Goal: Task Accomplishment & Management: Use online tool/utility

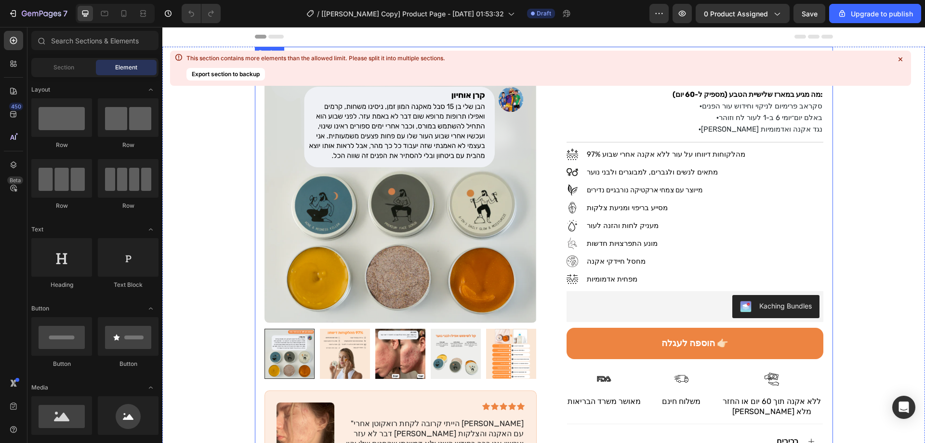
click at [901, 58] on icon at bounding box center [901, 59] width 10 height 10
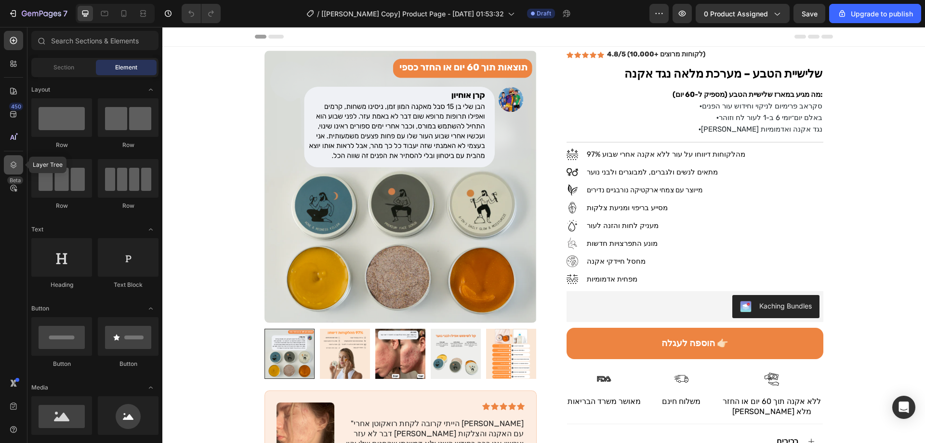
click at [14, 165] on icon at bounding box center [14, 164] width 6 height 7
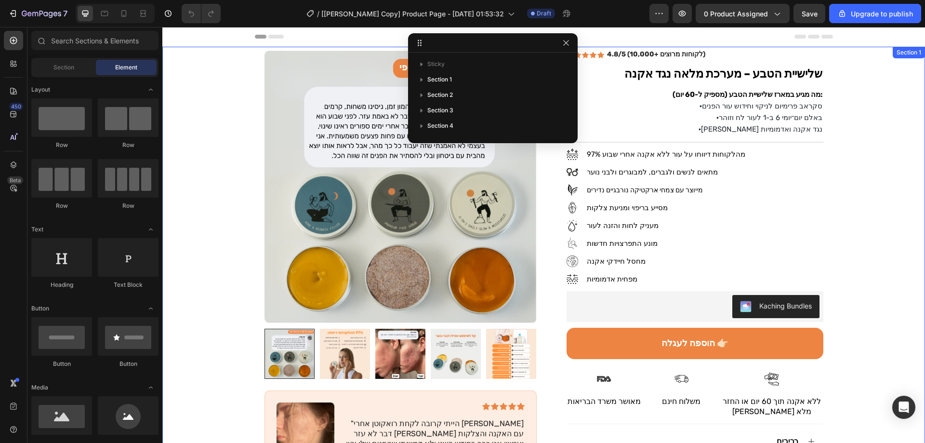
click at [837, 190] on div "Product Images Image Icon Icon Icon Icon Icon Icon List "הייתי קרובה לקחת רואקו…" at bounding box center [543, 368] width 763 height 642
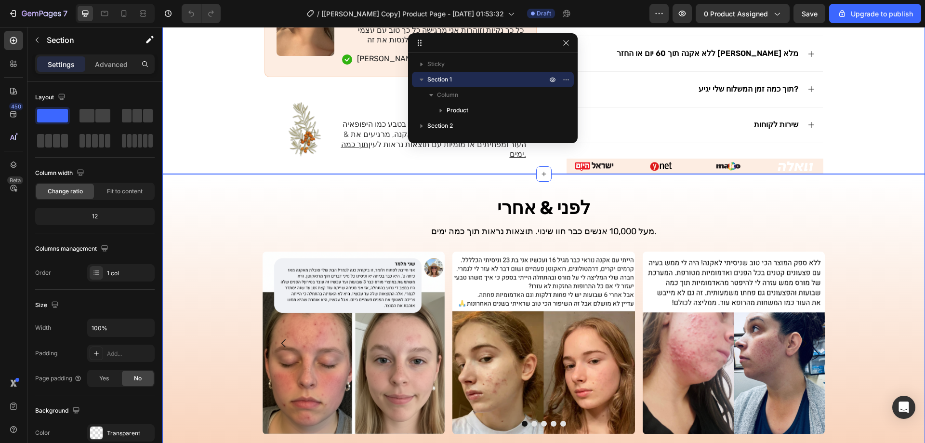
scroll to position [337, 0]
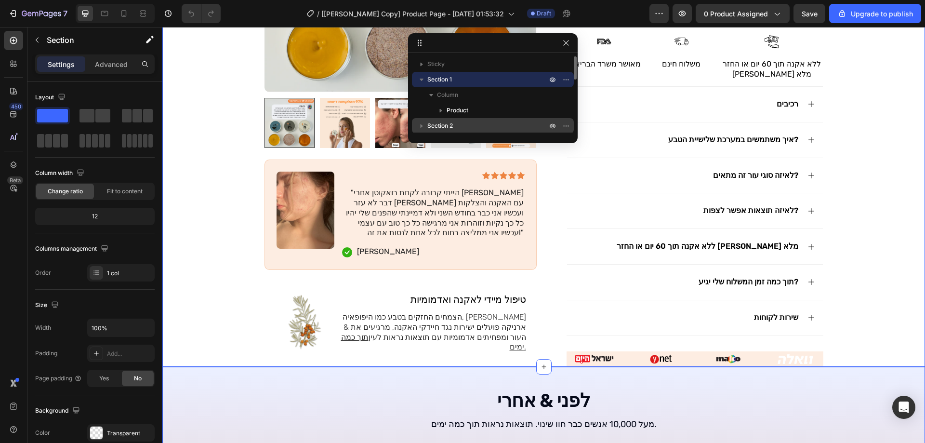
click at [446, 121] on span "Section 2" at bounding box center [440, 126] width 26 height 10
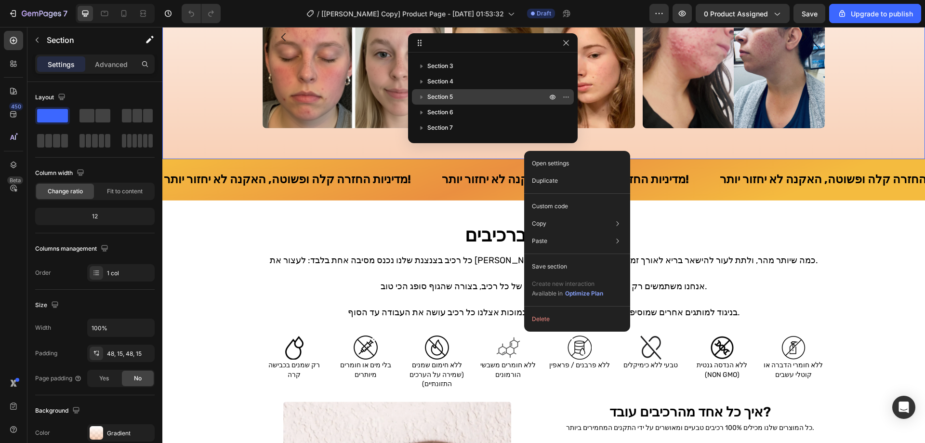
scroll to position [217, 0]
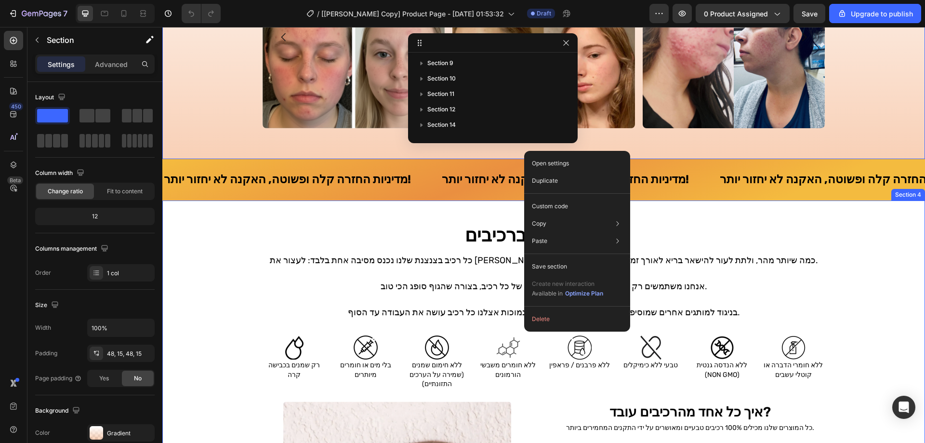
click at [857, 277] on div "הכול מתחיל ברכיבים Heading כל רכיב בצנצנת שלנו נכנס מסיבה אחת בלבד: לעצור את [P…" at bounding box center [543, 424] width 763 height 417
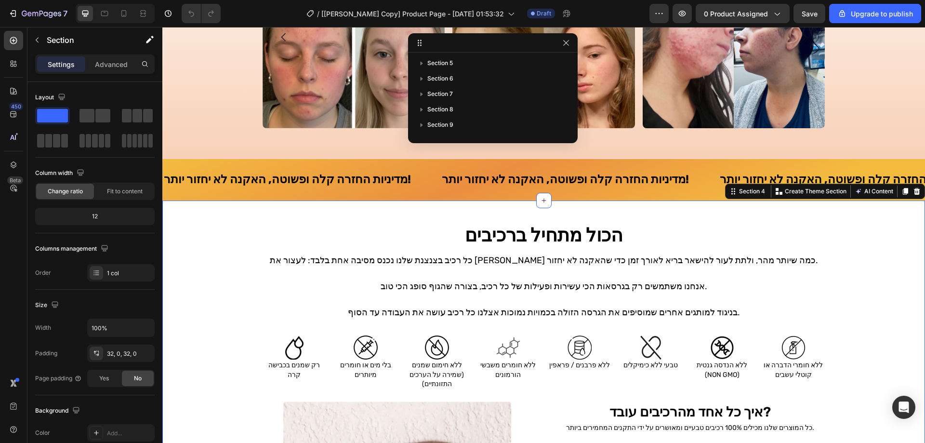
scroll to position [102, 0]
click at [570, 45] on icon "button" at bounding box center [566, 43] width 8 height 8
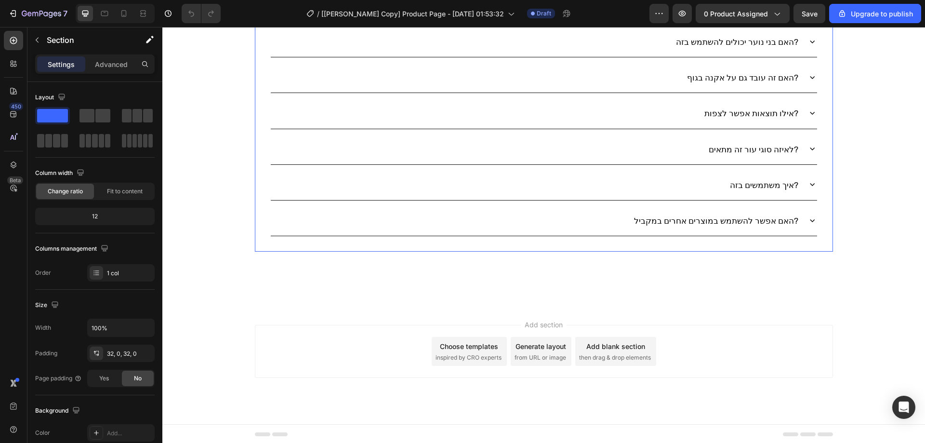
scroll to position [3727, 0]
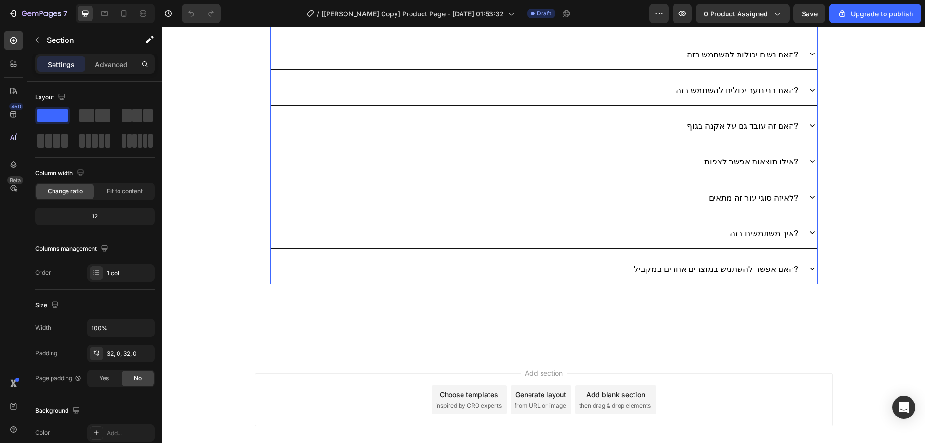
click at [608, 265] on div "האם אפשר להשתמש במוצרים אחרים במקביל?" at bounding box center [535, 268] width 529 height 24
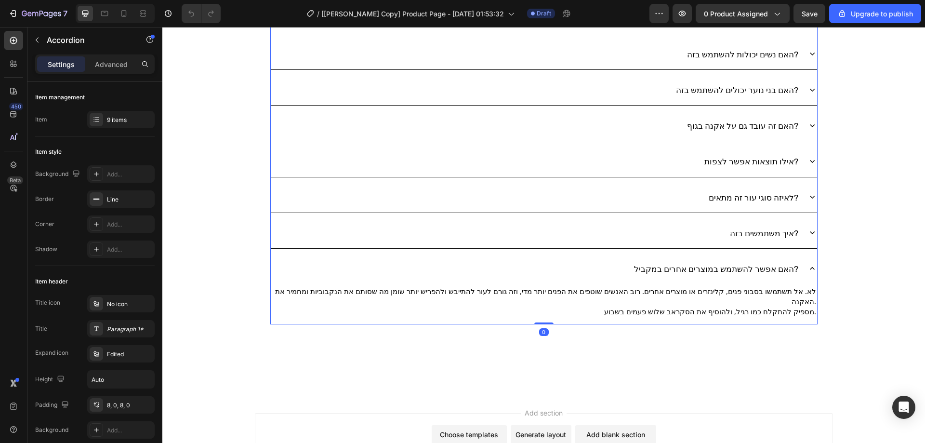
click at [608, 265] on div "האם אפשר להשתמש במוצרים אחרים במקביל?" at bounding box center [535, 268] width 529 height 24
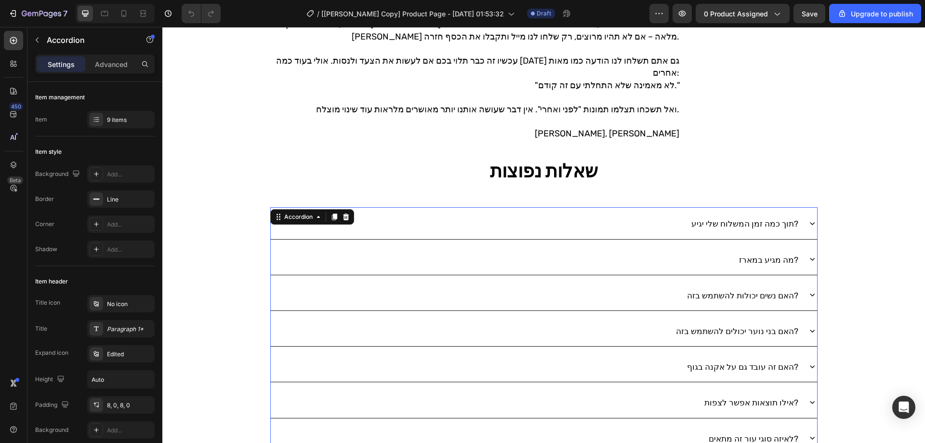
scroll to position [3293, 0]
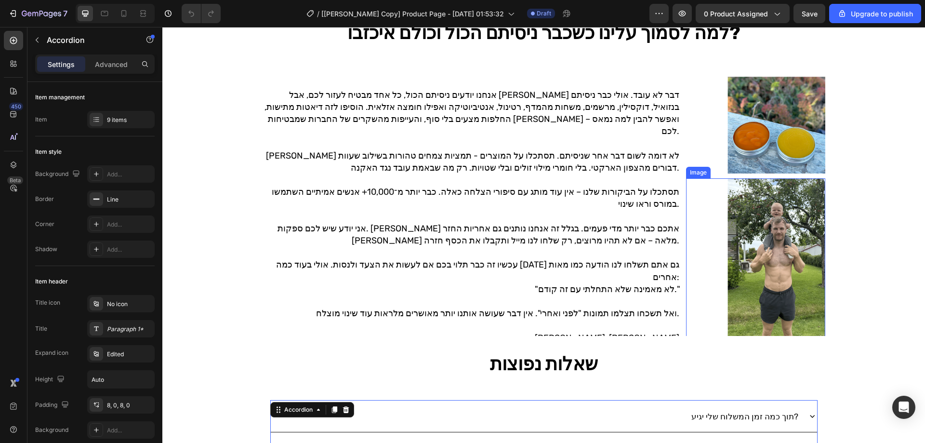
click at [739, 240] on img at bounding box center [776, 259] width 97 height 162
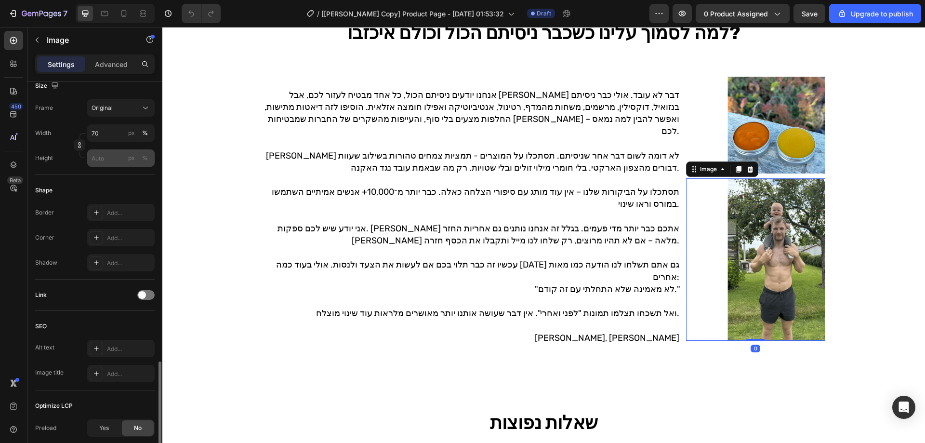
scroll to position [339, 0]
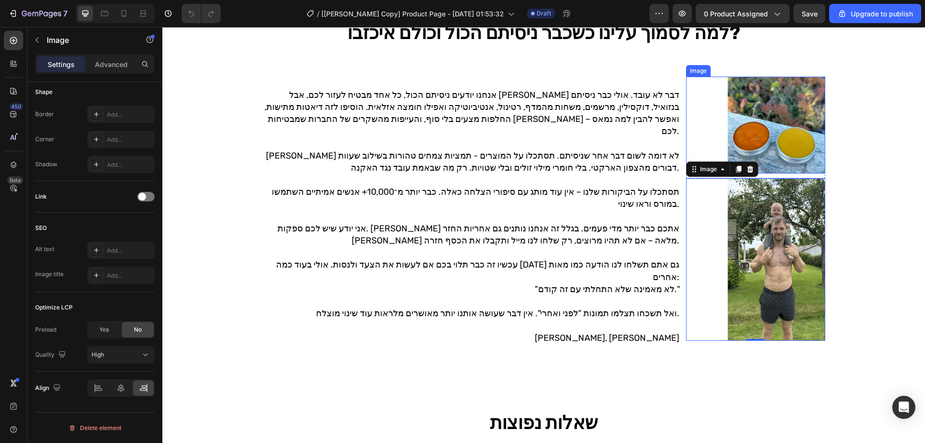
click at [780, 136] on img at bounding box center [776, 125] width 97 height 97
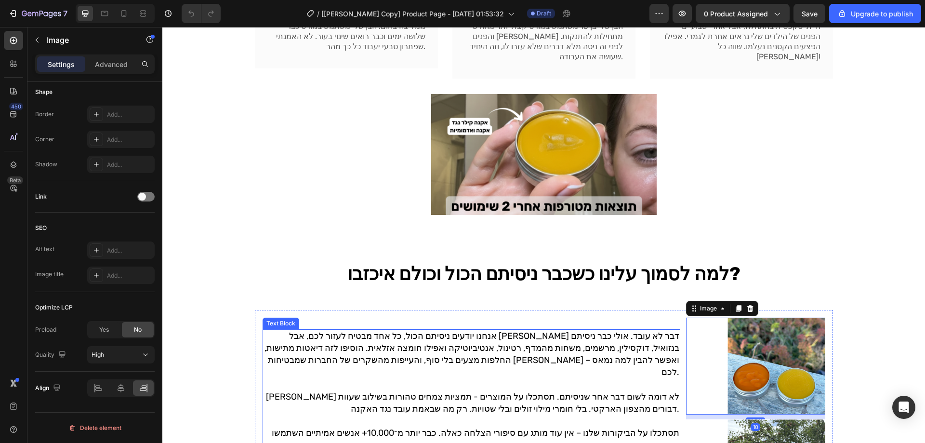
scroll to position [2956, 0]
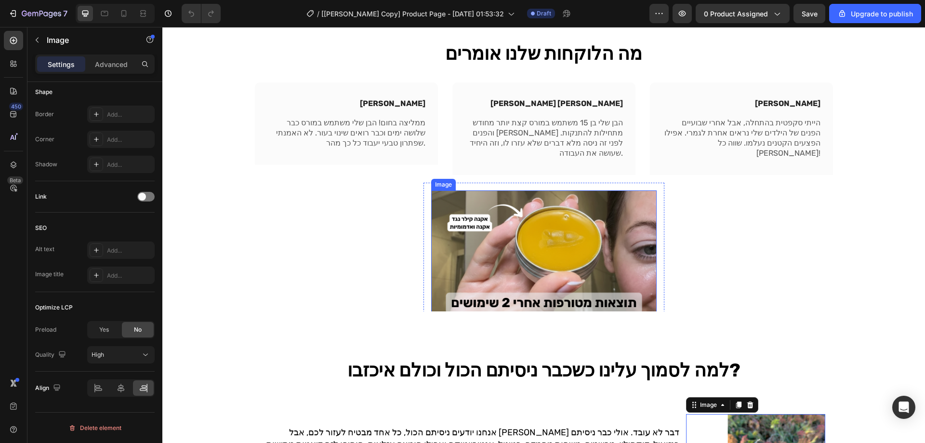
click at [597, 228] on img at bounding box center [544, 303] width 226 height 226
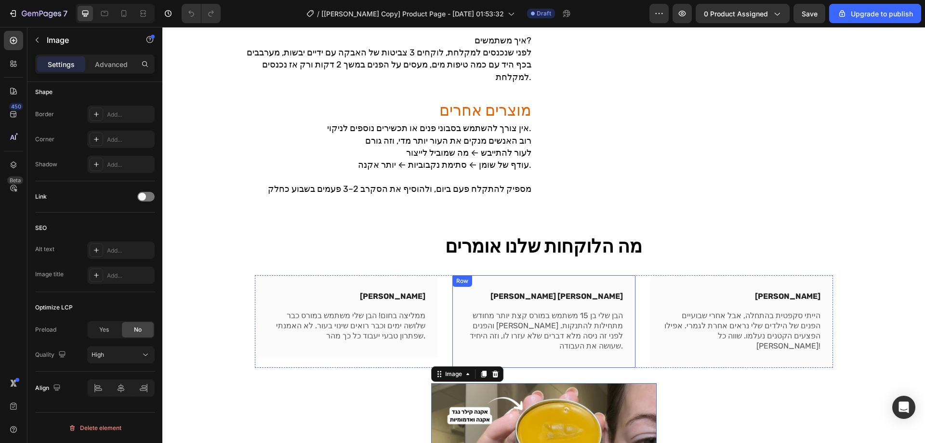
scroll to position [2571, 0]
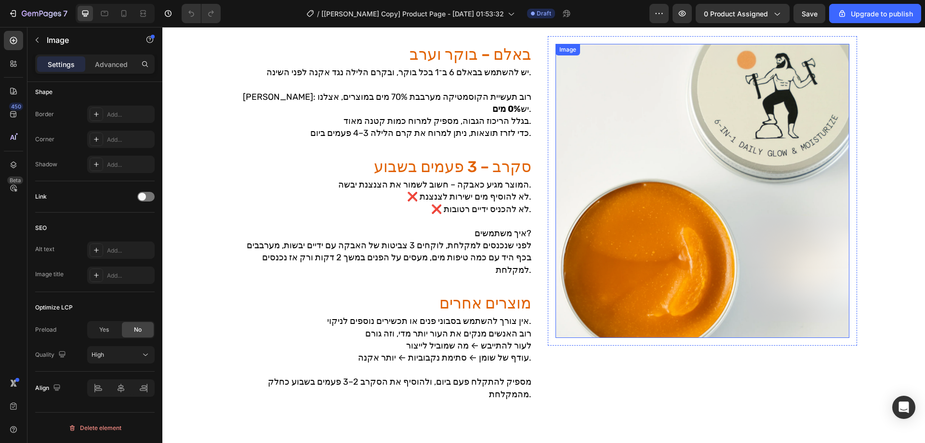
click at [623, 231] on img at bounding box center [703, 191] width 294 height 294
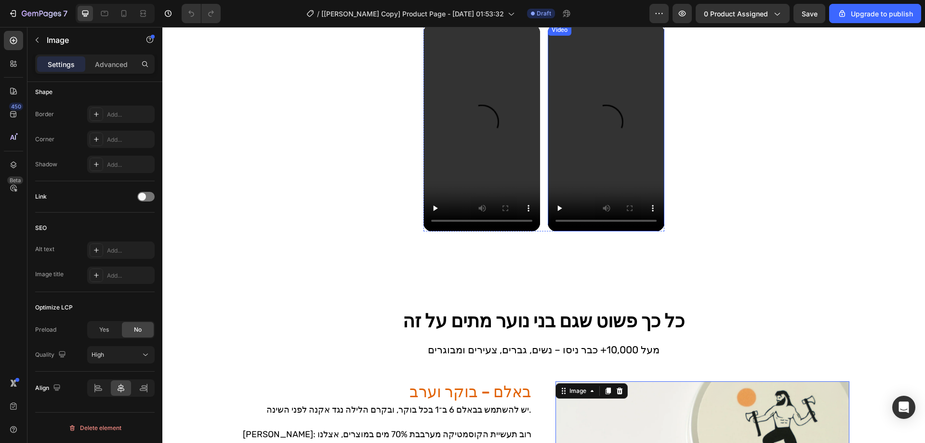
scroll to position [2089, 0]
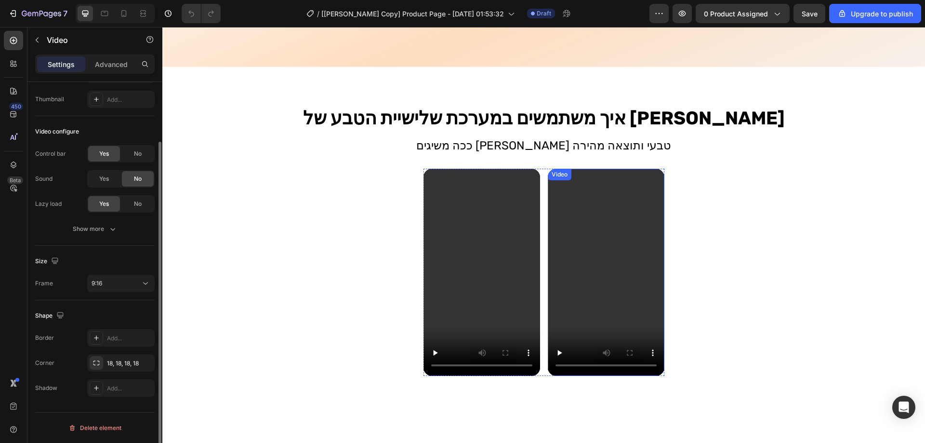
click at [558, 175] on div "Video" at bounding box center [560, 174] width 20 height 9
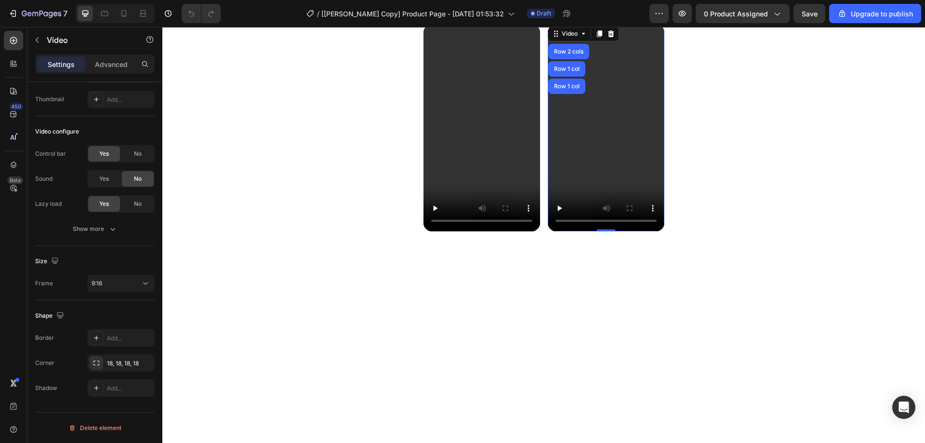
scroll to position [2185, 0]
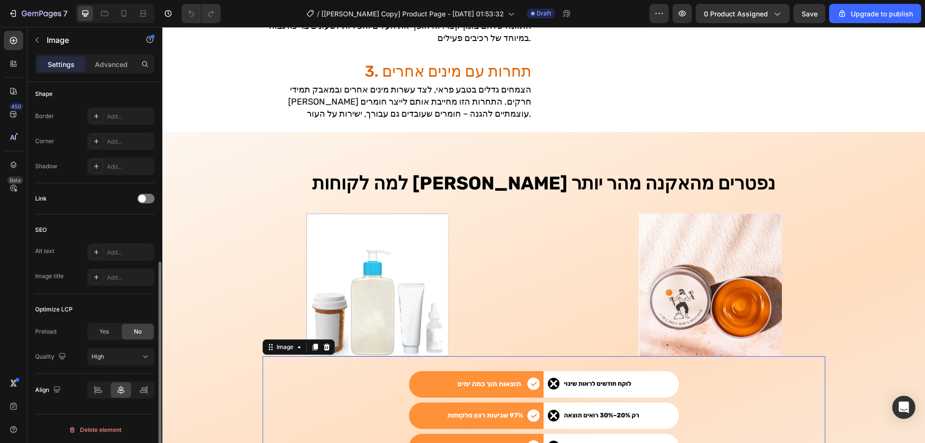
scroll to position [1800, 0]
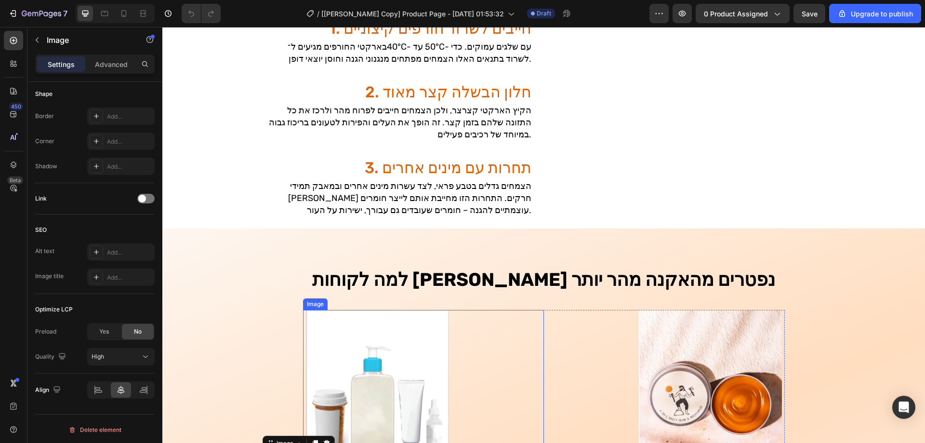
click at [419, 323] on img at bounding box center [377, 381] width 143 height 143
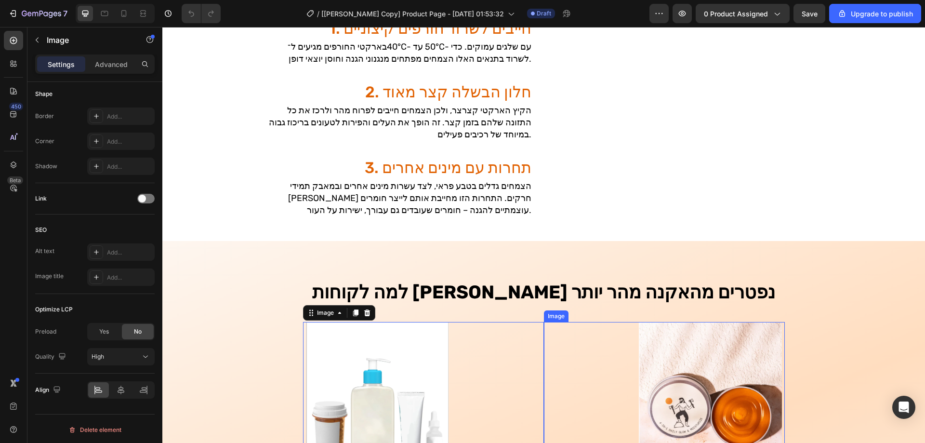
click at [665, 359] on img at bounding box center [710, 393] width 143 height 143
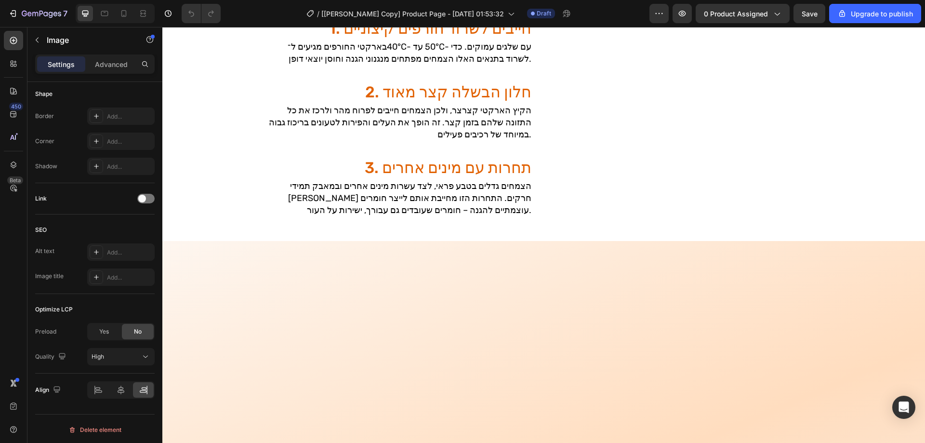
scroll to position [1559, 0]
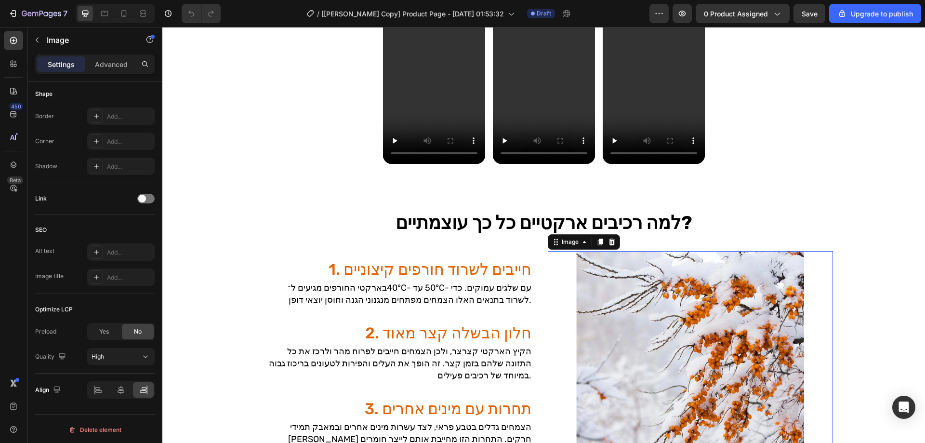
click at [654, 286] on img at bounding box center [690, 365] width 228 height 228
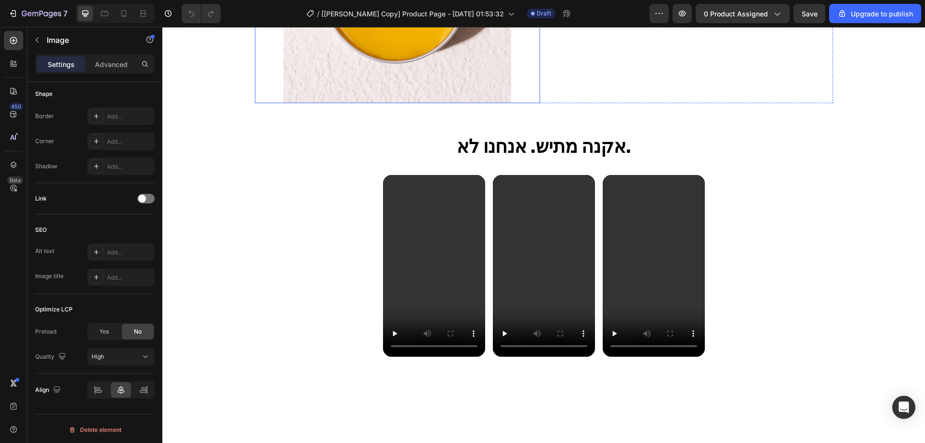
scroll to position [1173, 0]
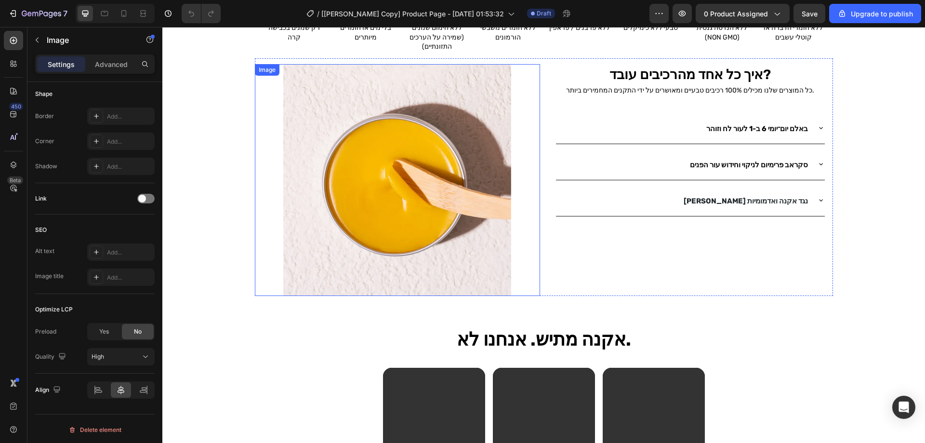
click at [452, 178] on img at bounding box center [397, 180] width 228 height 232
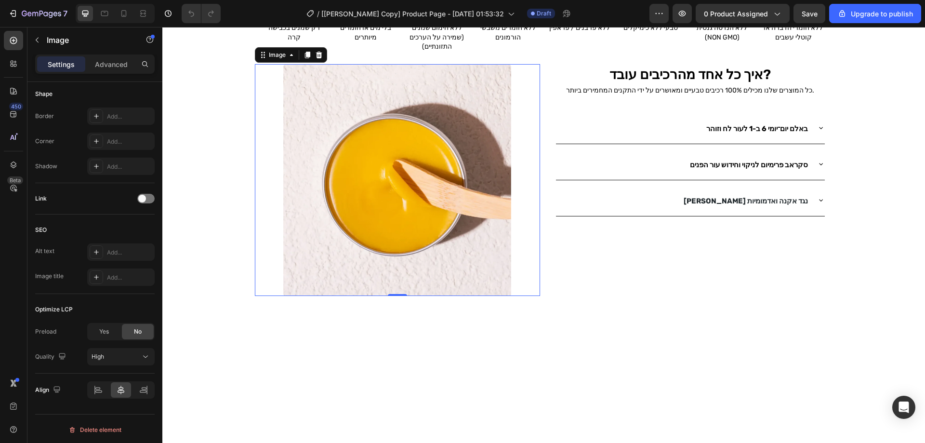
scroll to position [932, 0]
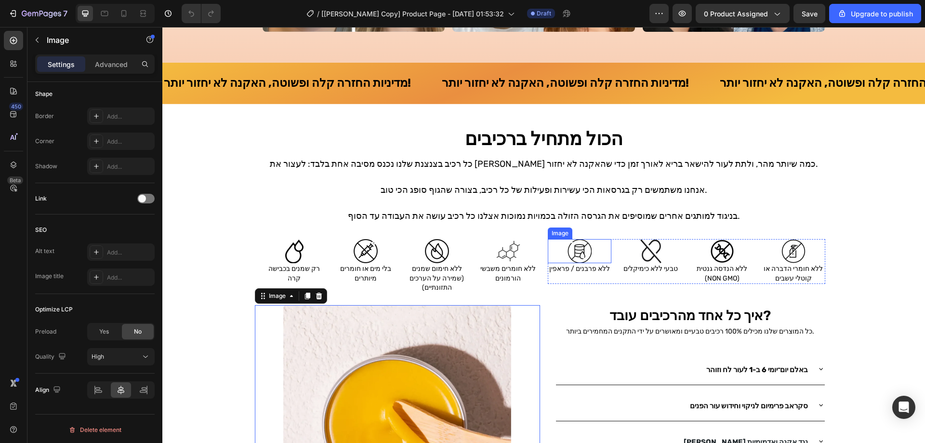
click at [559, 255] on div at bounding box center [580, 251] width 64 height 24
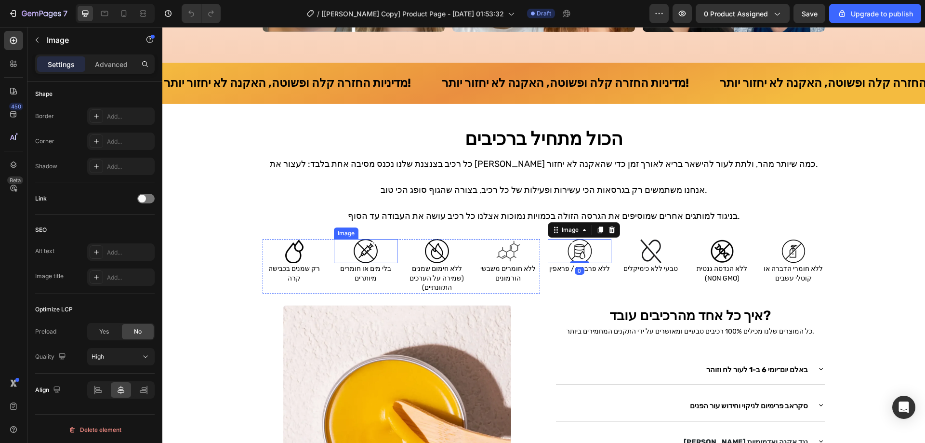
click at [372, 252] on img at bounding box center [366, 251] width 24 height 24
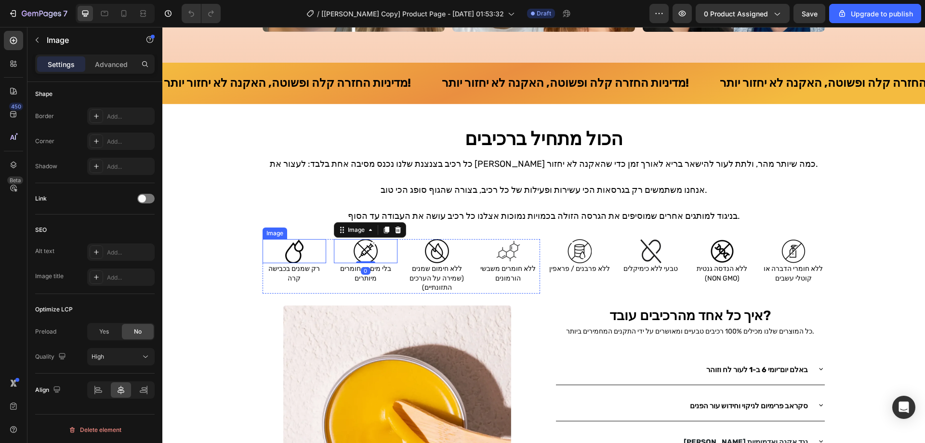
click at [296, 252] on img at bounding box center [294, 251] width 24 height 24
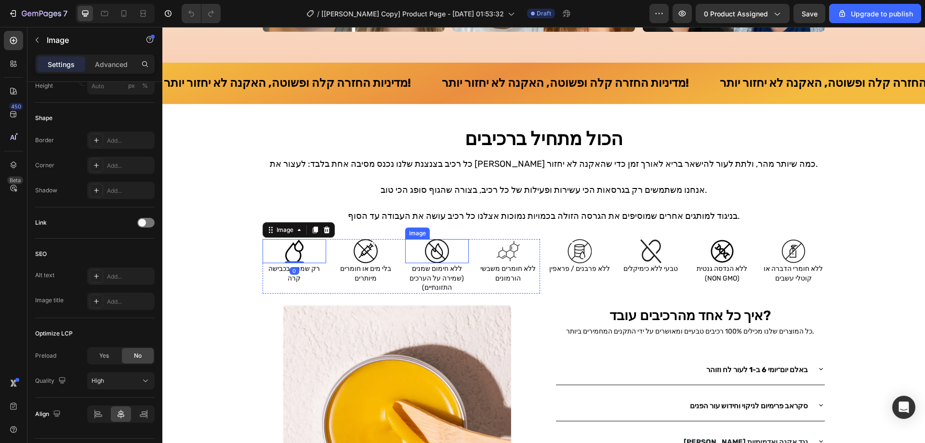
click at [425, 253] on img at bounding box center [437, 251] width 24 height 24
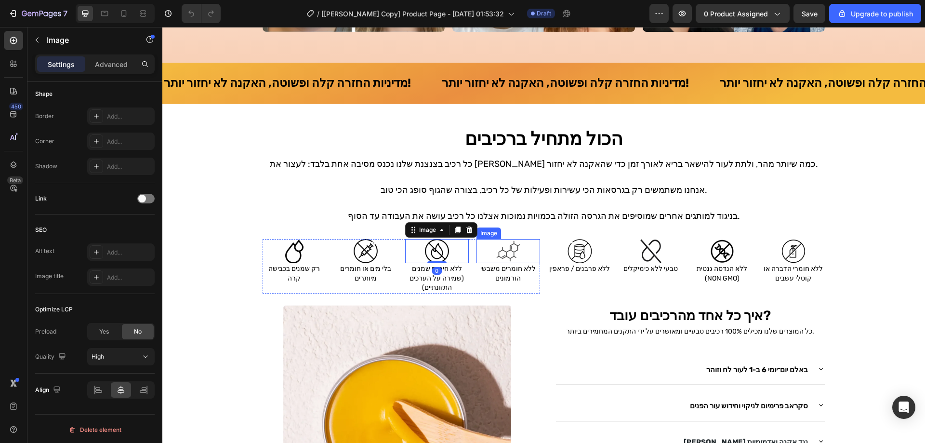
click at [513, 253] on img at bounding box center [508, 251] width 24 height 24
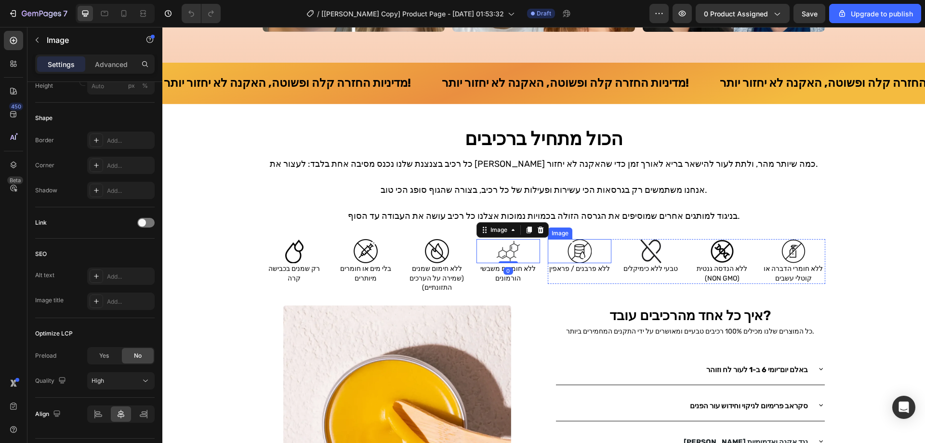
click at [597, 252] on div at bounding box center [580, 251] width 64 height 24
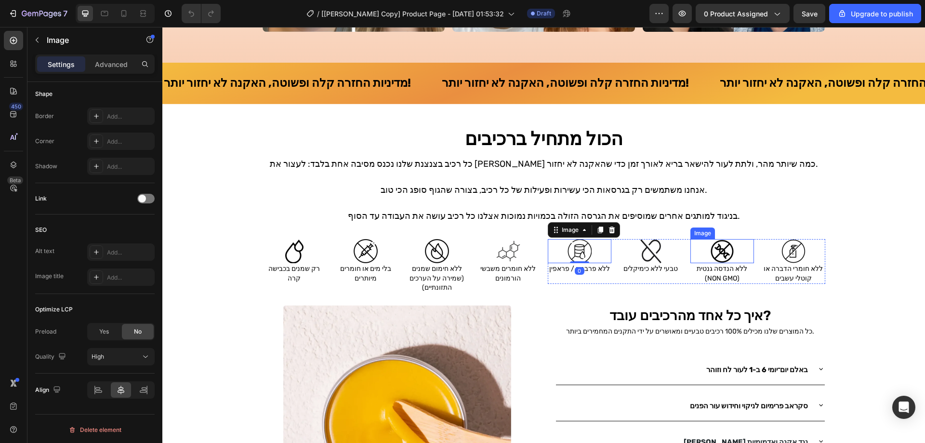
click at [703, 252] on div at bounding box center [722, 251] width 64 height 24
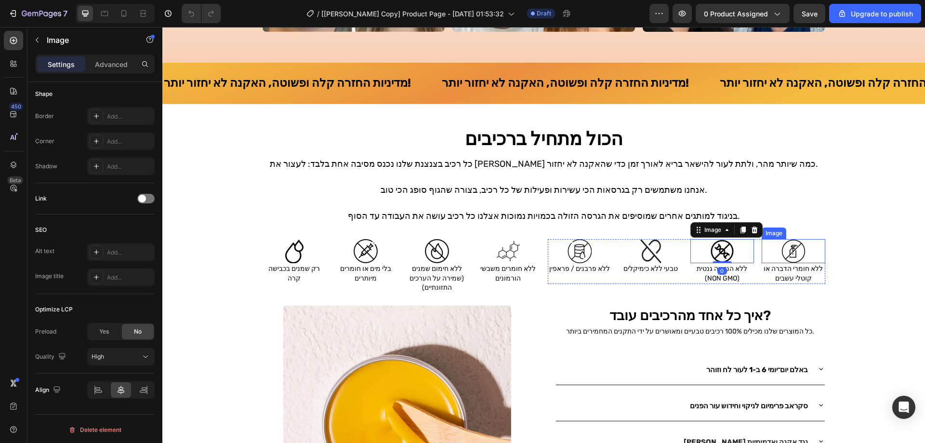
click at [786, 255] on img at bounding box center [794, 251] width 24 height 24
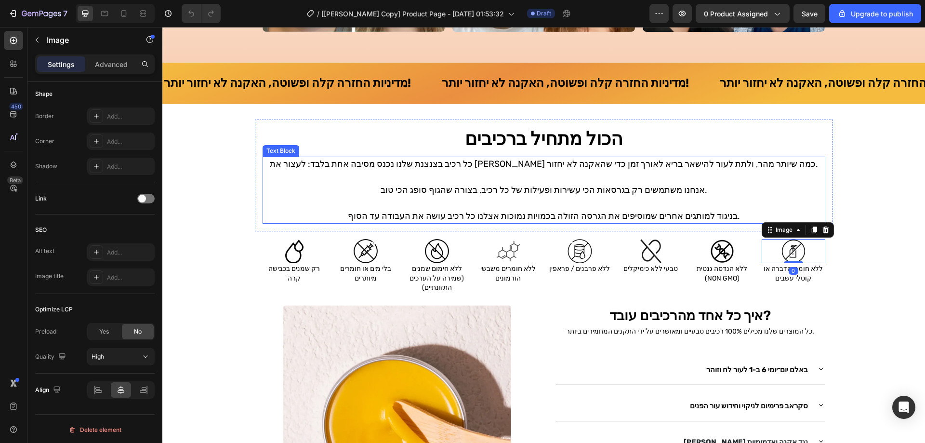
scroll to position [691, 0]
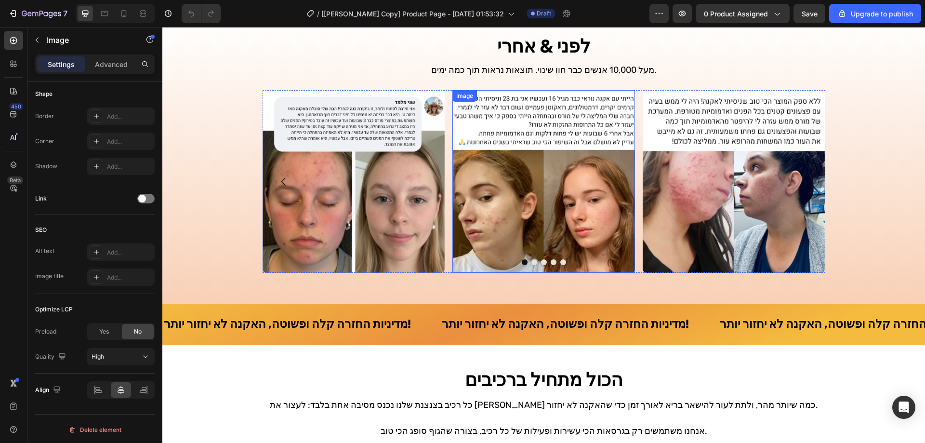
click at [482, 133] on img at bounding box center [543, 181] width 183 height 183
click at [385, 179] on img at bounding box center [354, 181] width 183 height 183
click at [686, 192] on img at bounding box center [734, 181] width 183 height 183
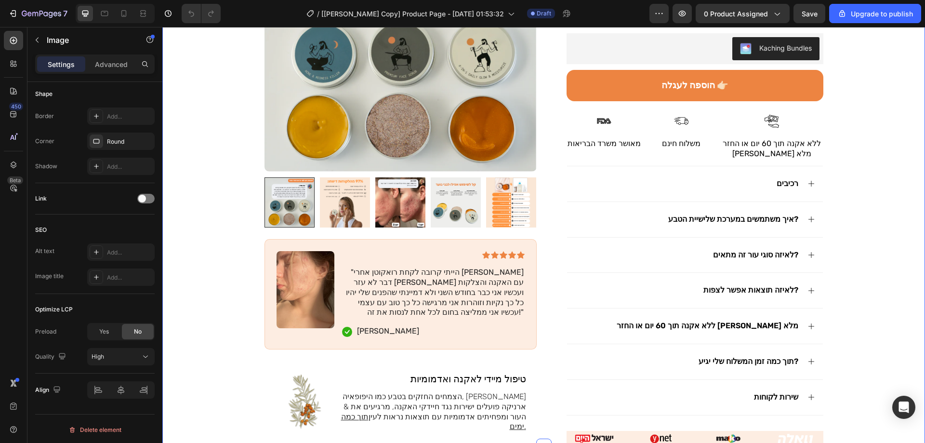
scroll to position [113, 0]
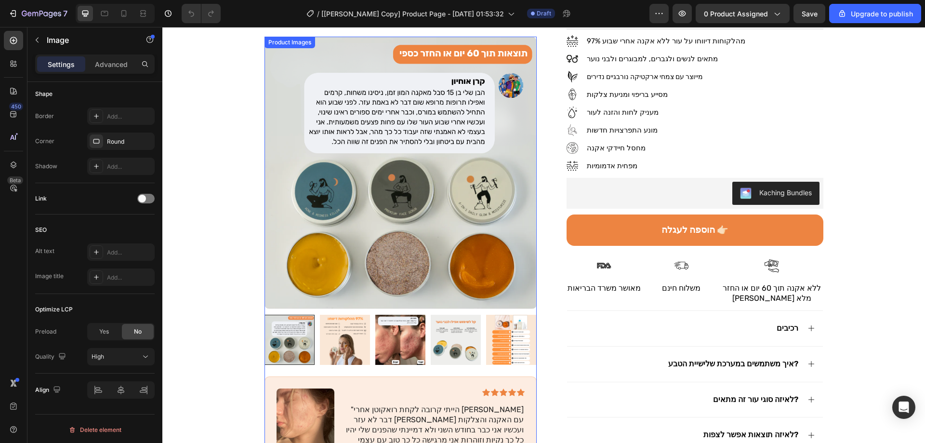
click at [291, 44] on div "Product Images" at bounding box center [289, 42] width 47 height 9
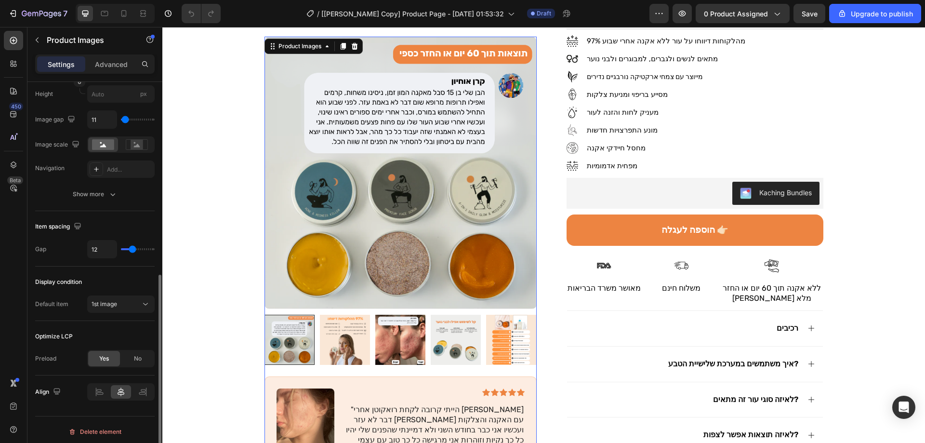
scroll to position [258, 0]
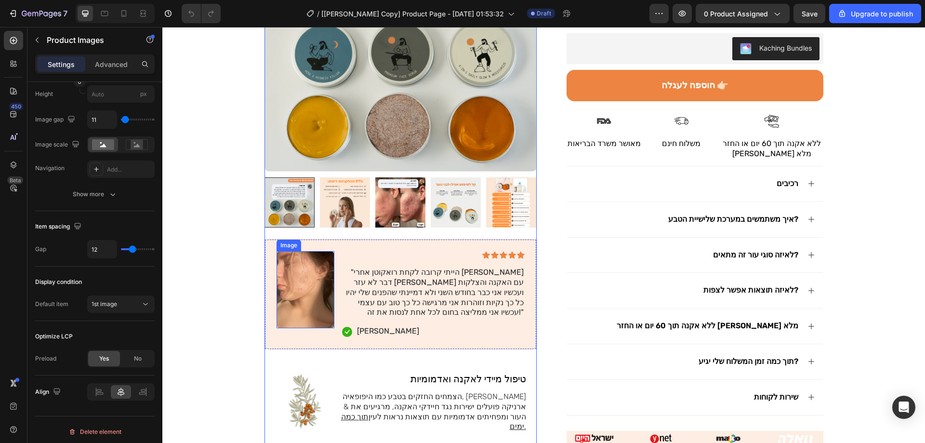
click at [306, 281] on img at bounding box center [306, 289] width 58 height 77
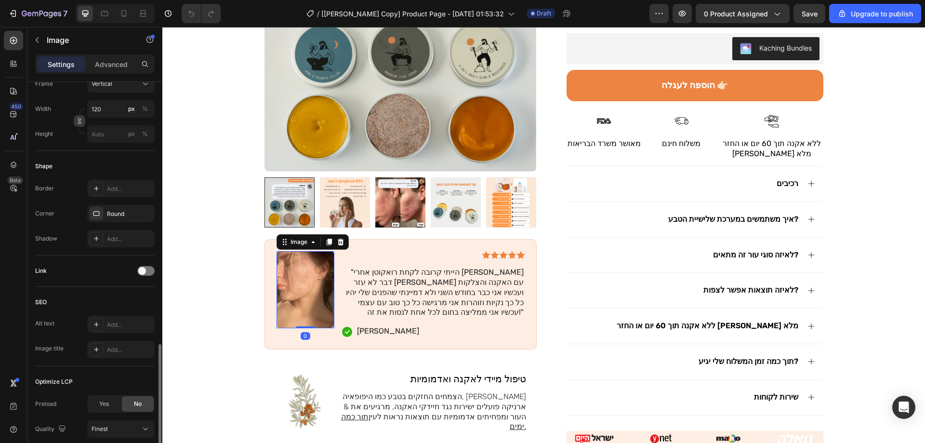
scroll to position [363, 0]
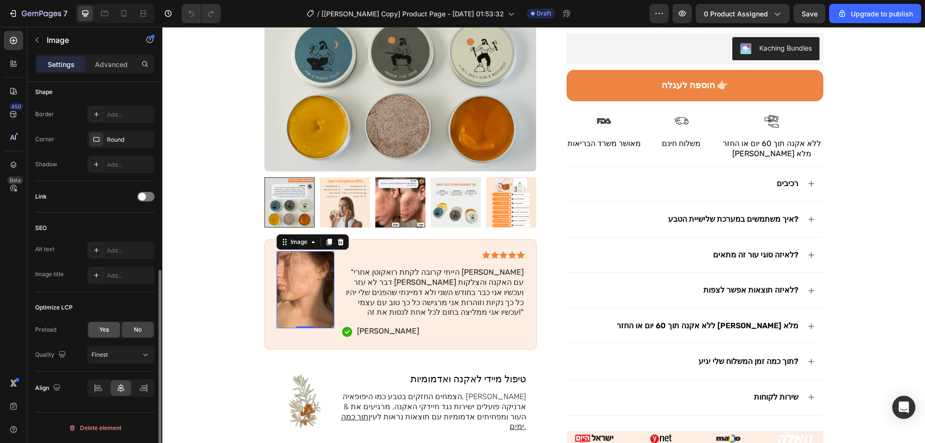
click at [106, 324] on div "Yes" at bounding box center [104, 329] width 32 height 15
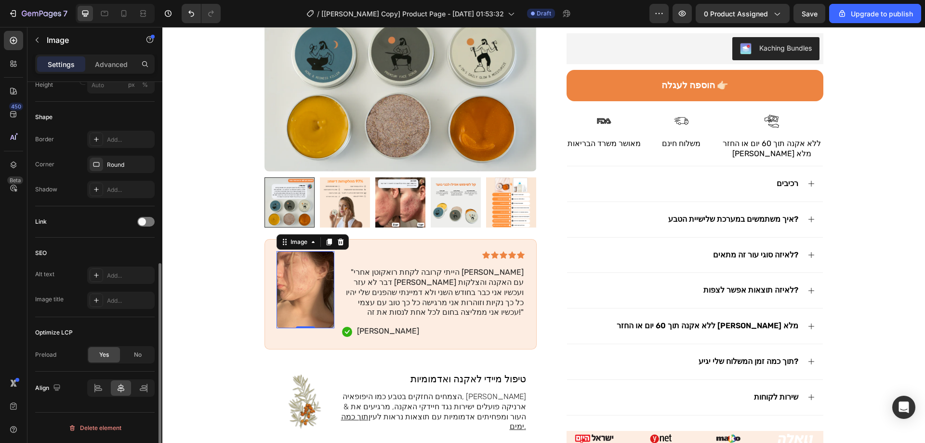
scroll to position [338, 0]
click at [597, 119] on icon at bounding box center [604, 121] width 14 height 14
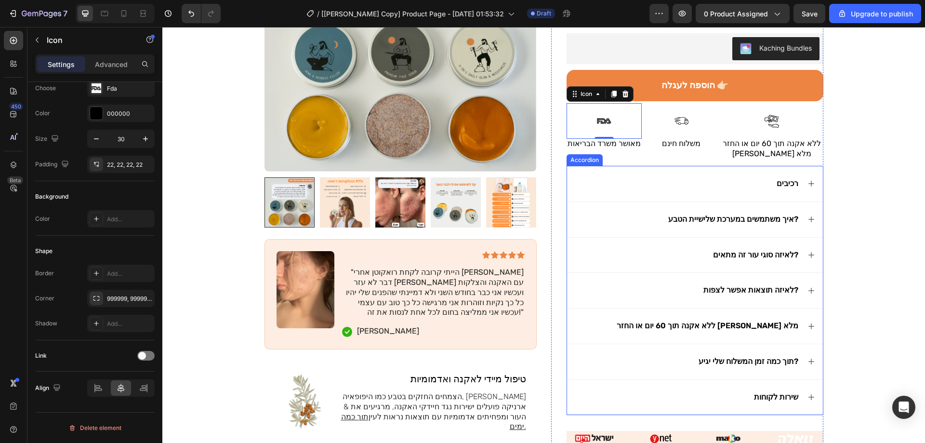
scroll to position [402, 0]
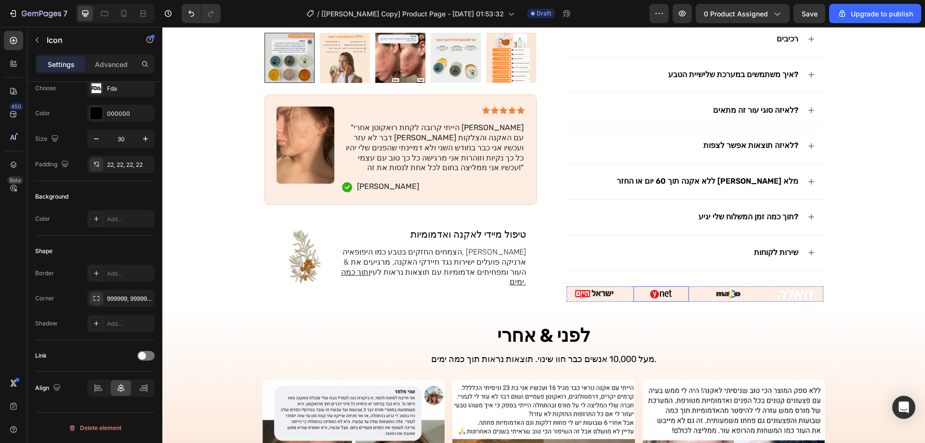
click at [650, 290] on img at bounding box center [661, 294] width 55 height 16
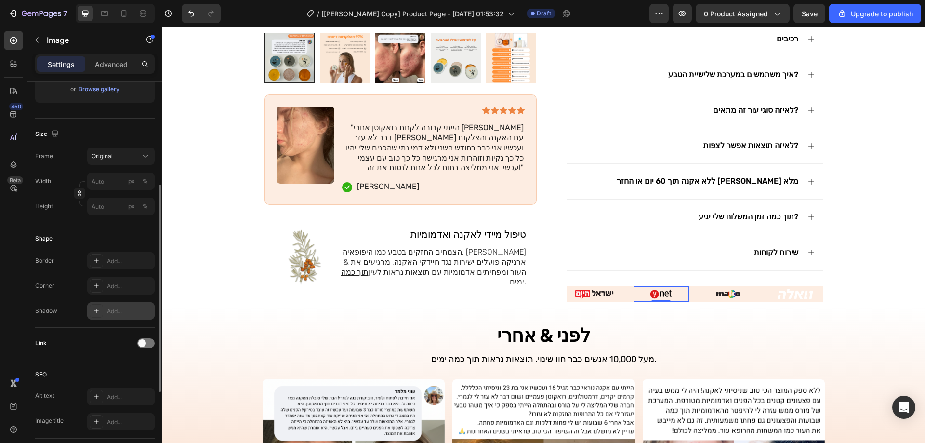
scroll to position [337, 0]
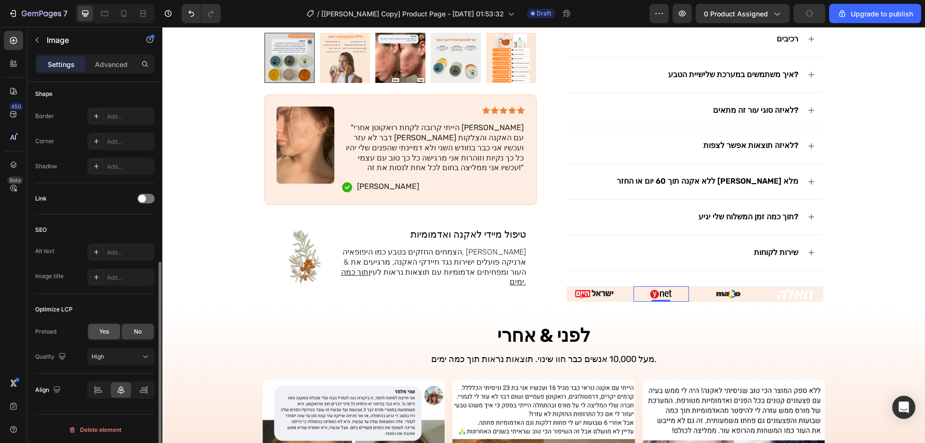
click at [108, 328] on span "Yes" at bounding box center [104, 331] width 10 height 9
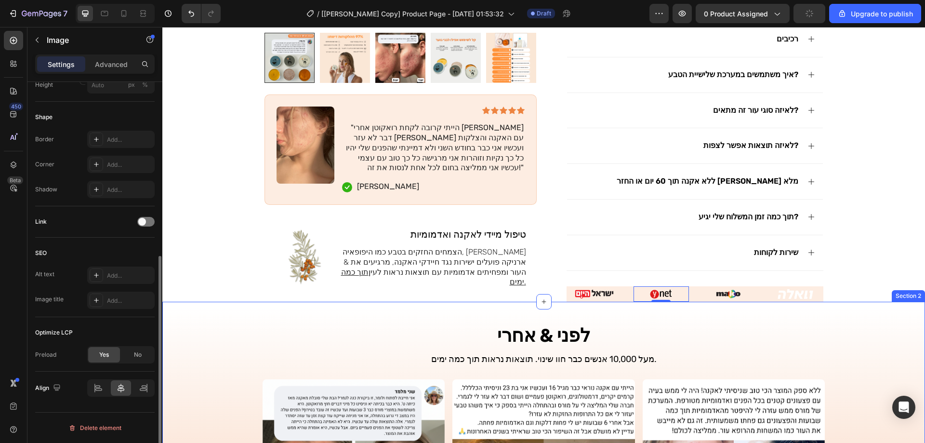
scroll to position [314, 0]
click at [572, 292] on img at bounding box center [594, 294] width 55 height 16
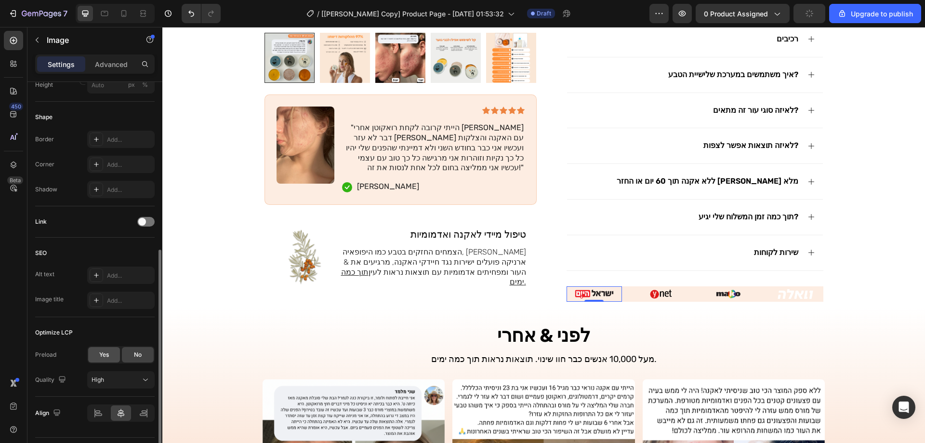
click at [106, 352] on span "Yes" at bounding box center [104, 354] width 10 height 9
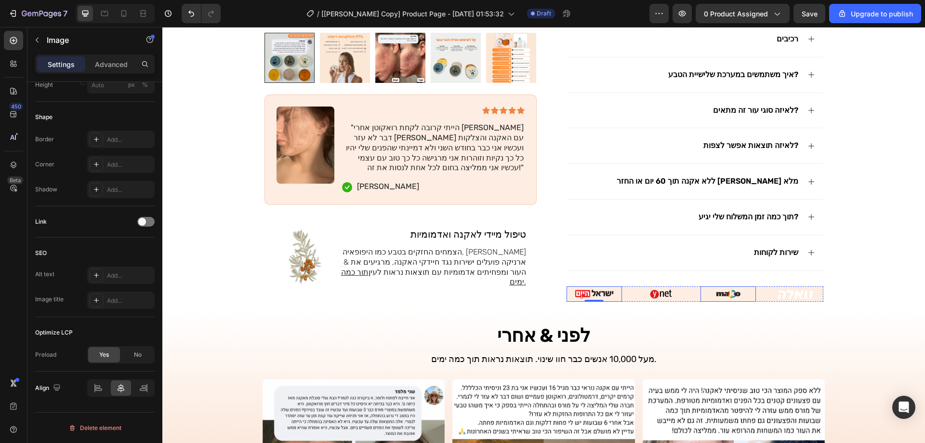
click at [716, 292] on img at bounding box center [728, 294] width 55 height 16
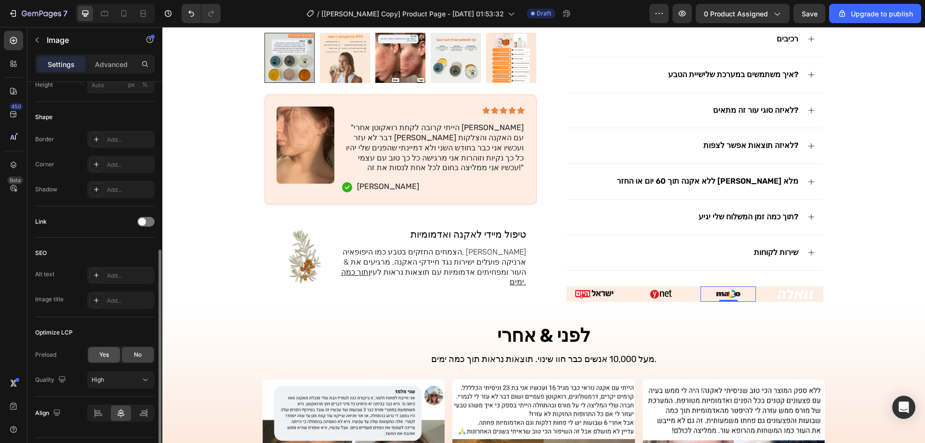
click at [111, 351] on div "Yes" at bounding box center [104, 354] width 32 height 15
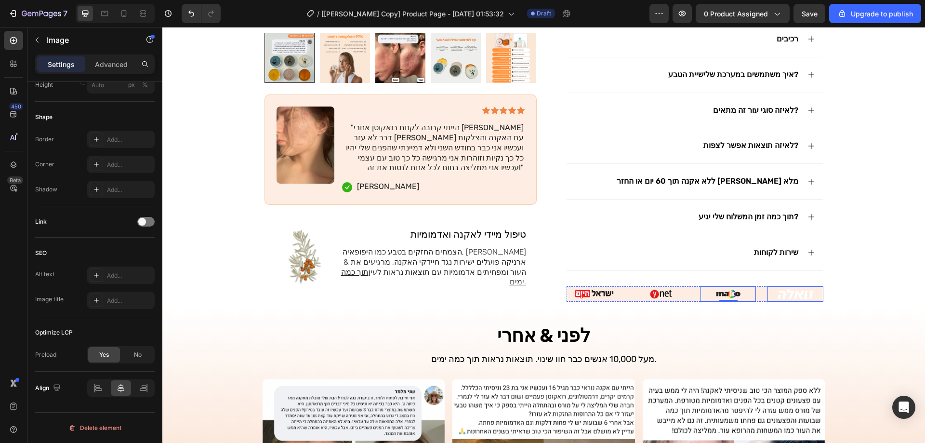
click at [799, 298] on img at bounding box center [795, 294] width 55 height 16
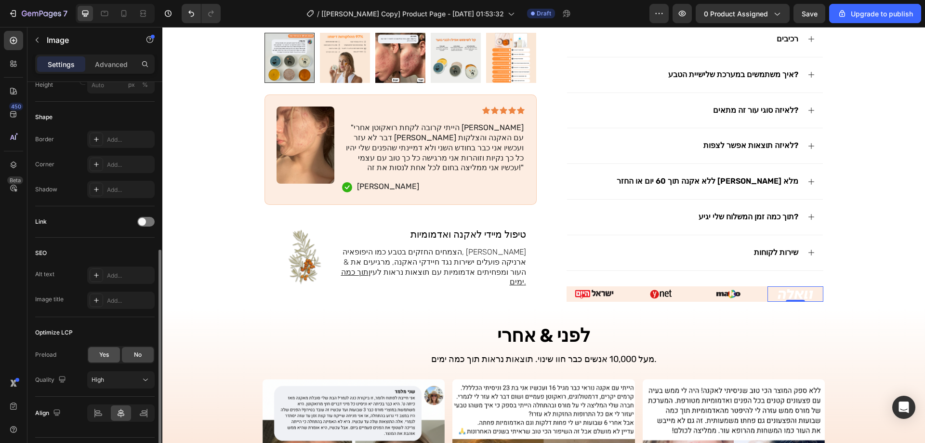
click at [105, 356] on span "Yes" at bounding box center [104, 354] width 10 height 9
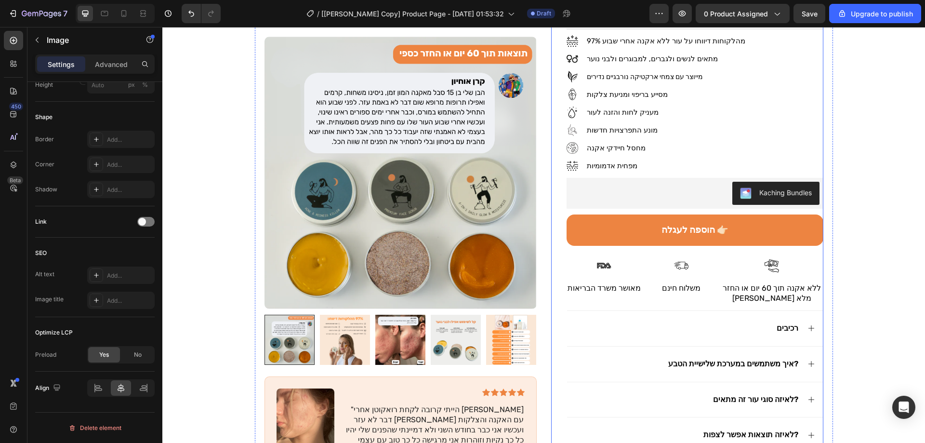
scroll to position [0, 0]
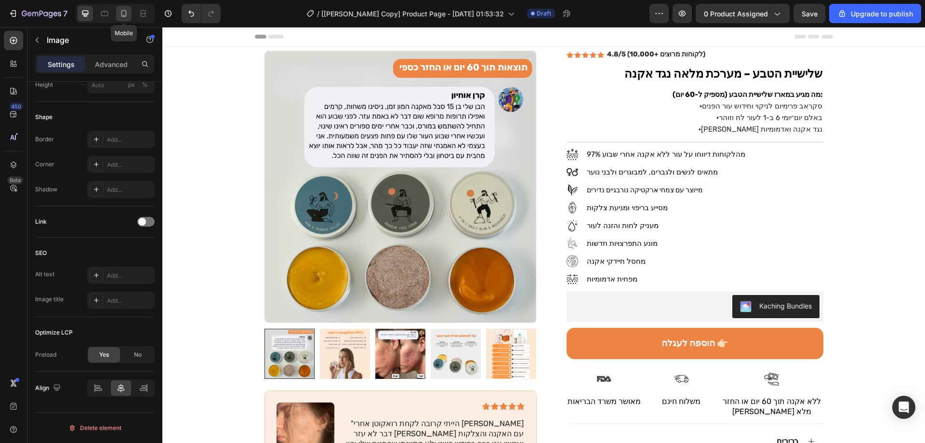
click at [119, 11] on icon at bounding box center [124, 14] width 10 height 10
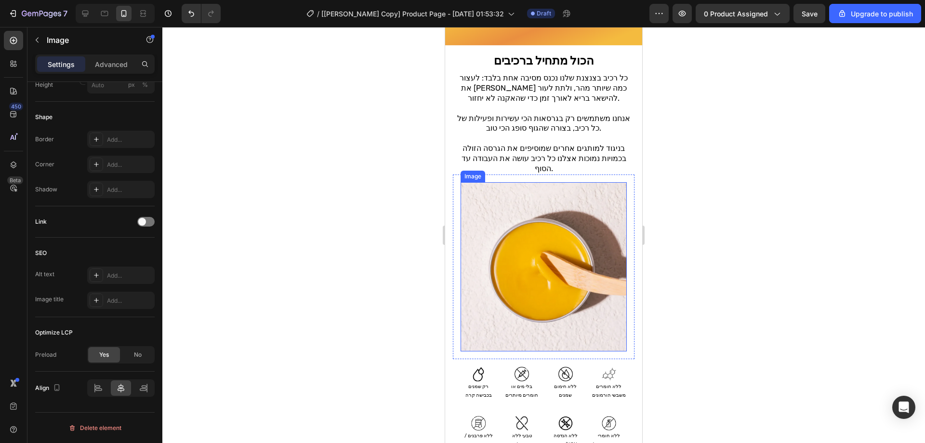
scroll to position [1353, 0]
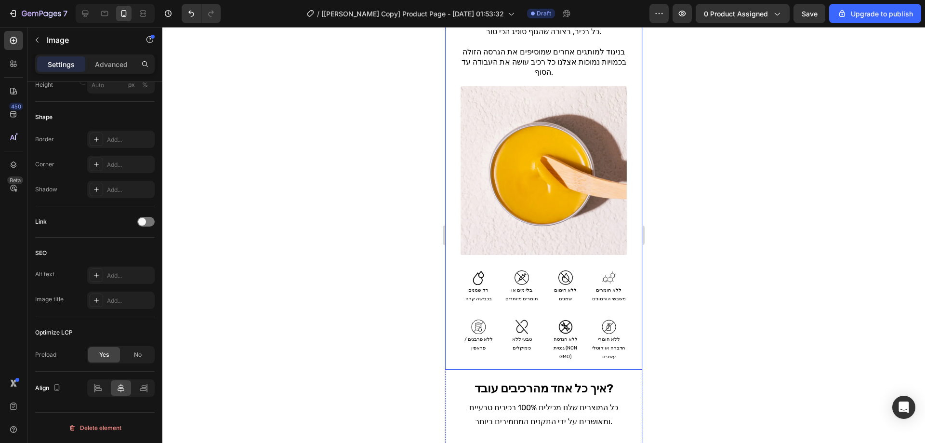
click at [632, 241] on div "הכול מתחיל ברכיבים Heading כל רכיב בצנצנת שלנו נכנס מסיבה אחת בלבד: לעצור את [P…" at bounding box center [543, 159] width 197 height 421
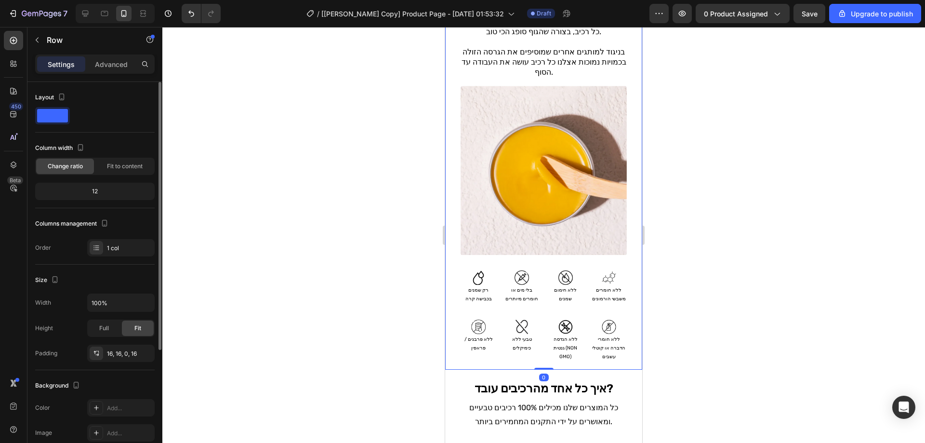
scroll to position [1160, 0]
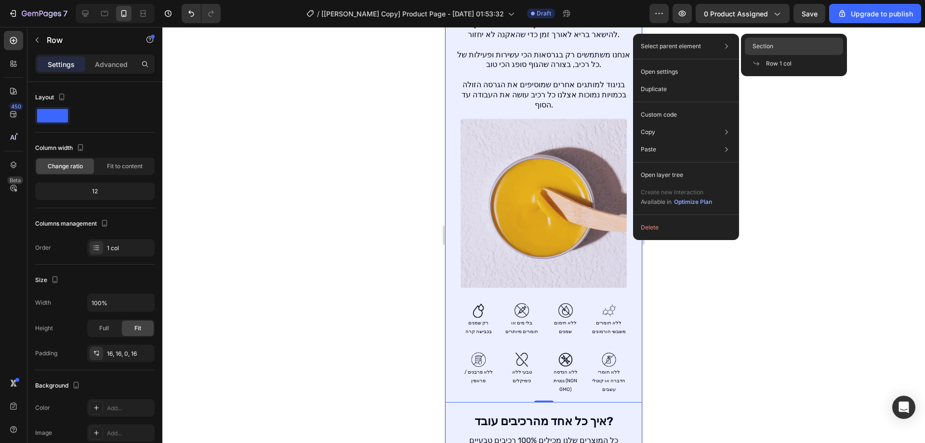
click at [752, 48] on div "Section" at bounding box center [794, 46] width 98 height 17
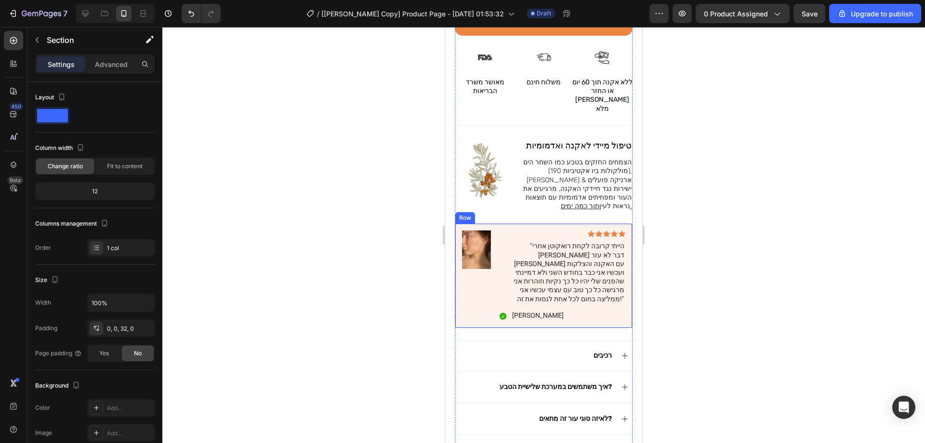
scroll to position [390, 0]
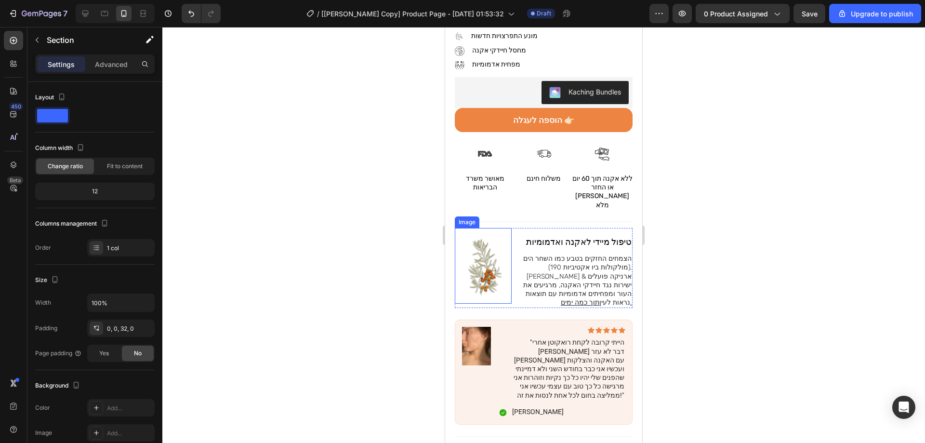
click at [492, 242] on img at bounding box center [483, 266] width 57 height 76
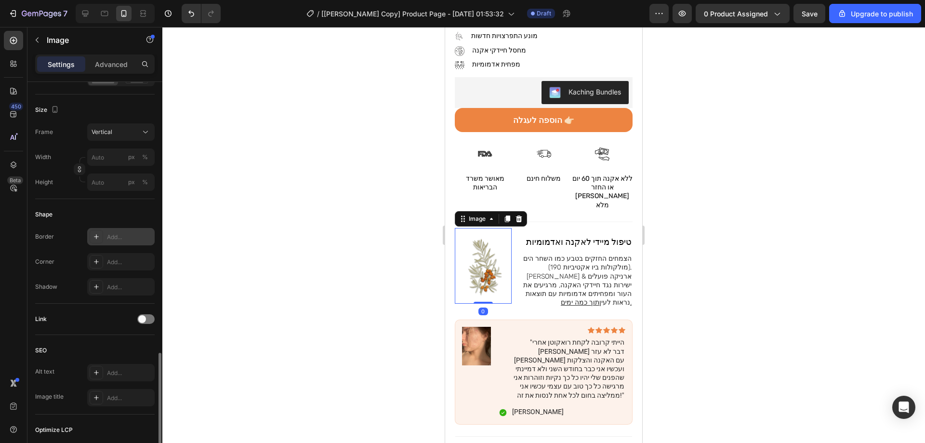
scroll to position [337, 0]
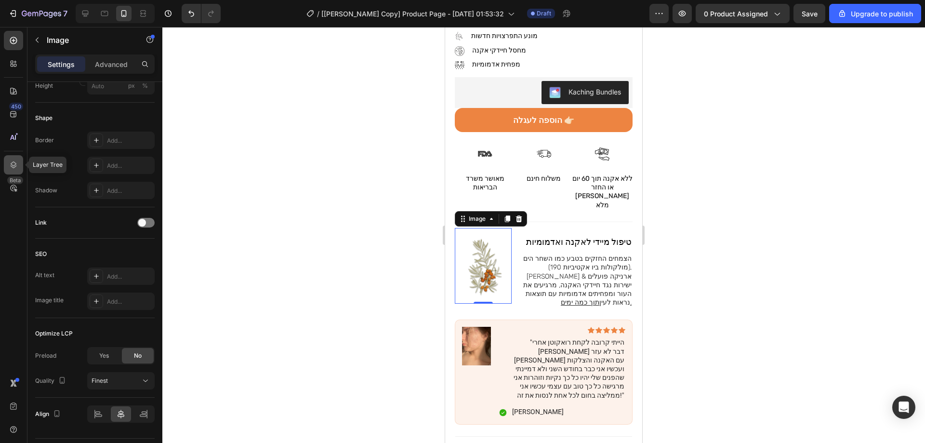
click at [12, 163] on icon at bounding box center [14, 164] width 6 height 7
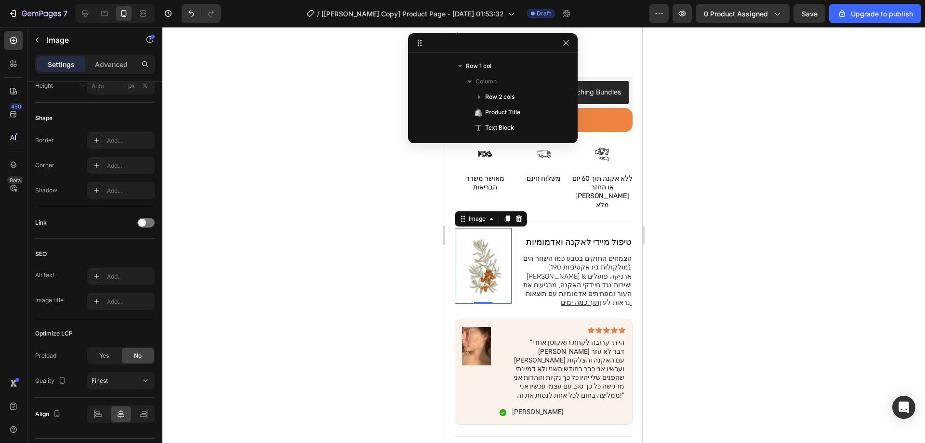
scroll to position [10, 0]
drag, startPoint x: 568, startPoint y: 45, endPoint x: 78, endPoint y: 174, distance: 506.4
click at [568, 45] on icon "button" at bounding box center [566, 43] width 8 height 8
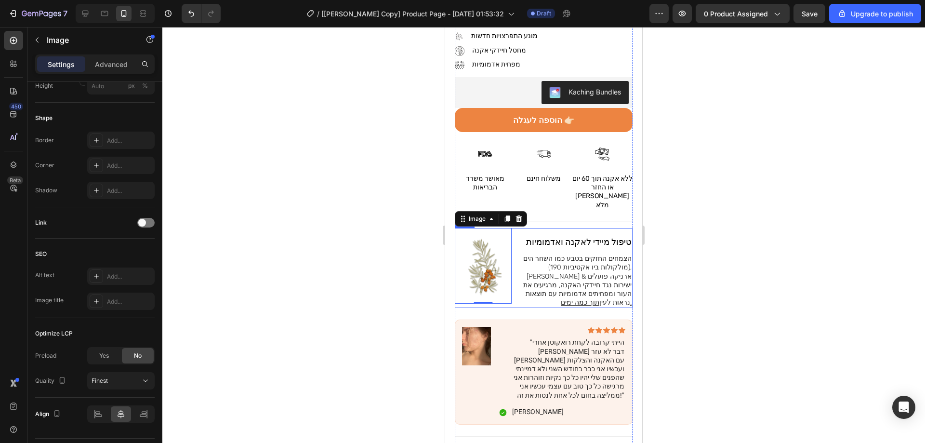
click at [514, 282] on div "Image 0 טיפול מיידי לאקנה ואדמומיות Heading הצמחים החזקים בטבע כמו השחר הים (19…" at bounding box center [544, 268] width 178 height 80
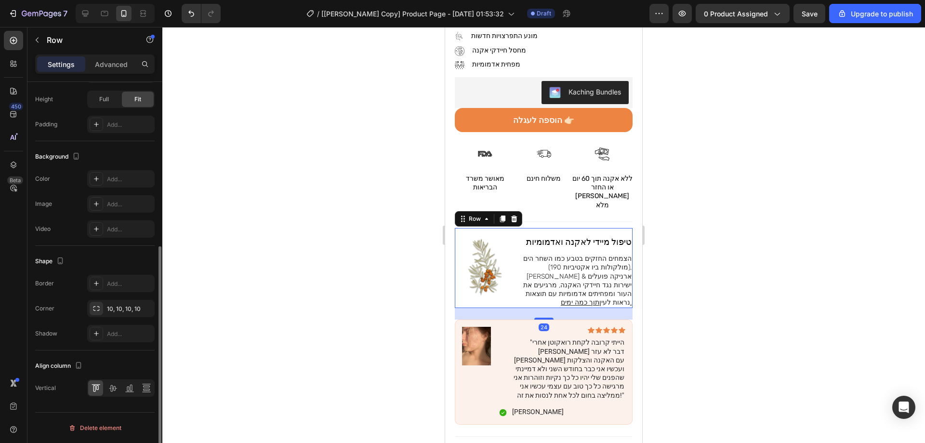
scroll to position [0, 0]
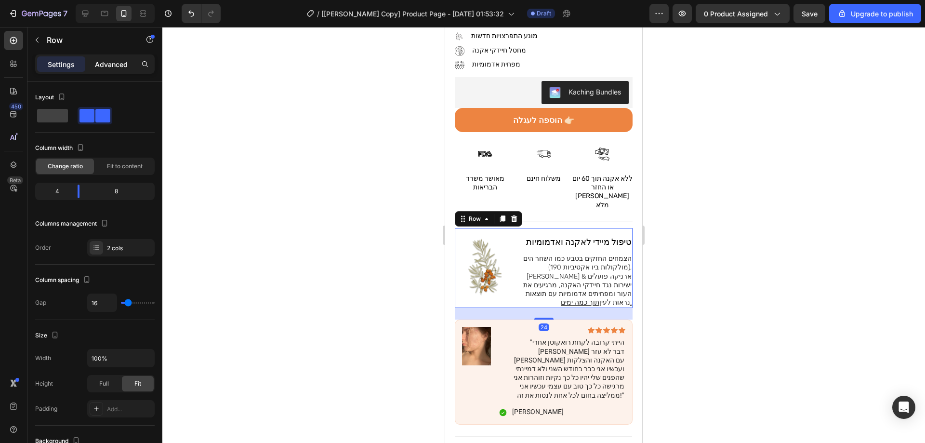
click at [94, 61] on div "Advanced" at bounding box center [111, 63] width 48 height 15
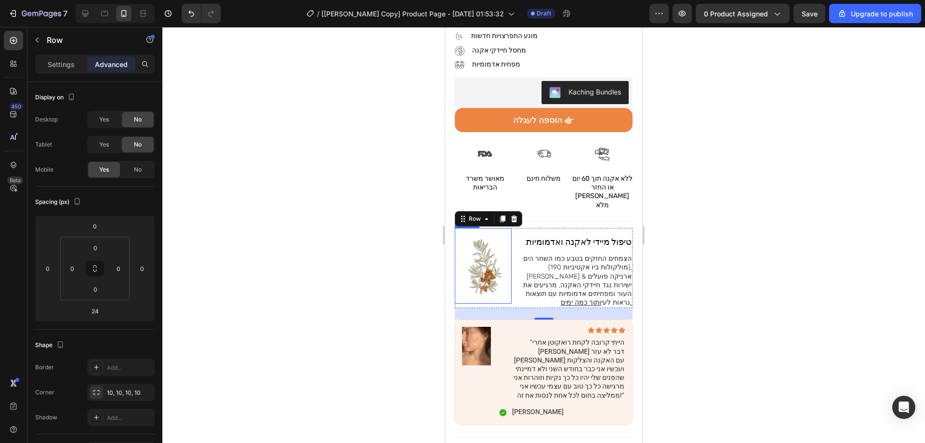
click at [478, 261] on img at bounding box center [483, 266] width 57 height 76
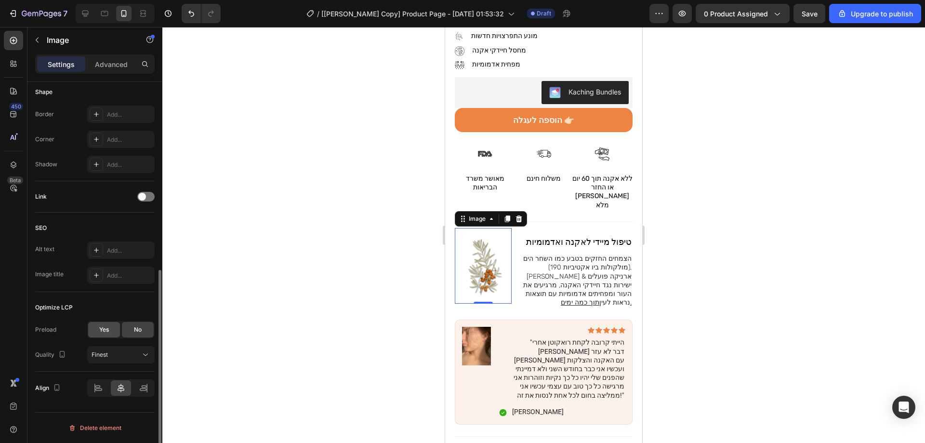
click at [106, 331] on span "Yes" at bounding box center [104, 329] width 10 height 9
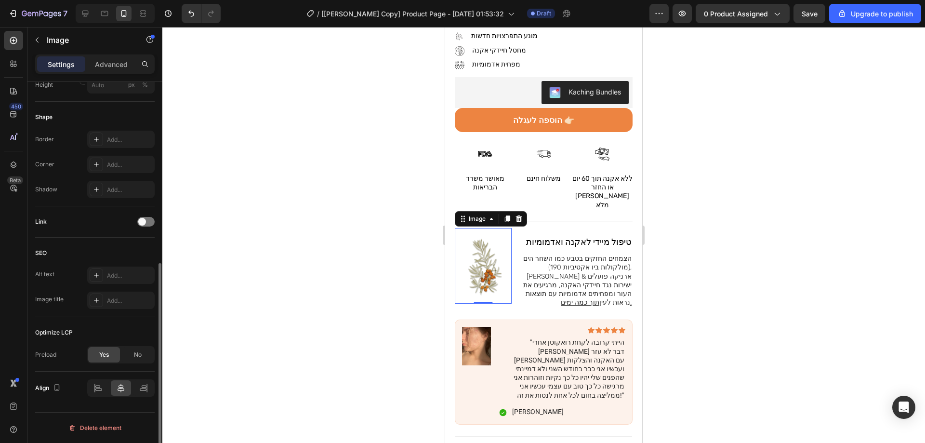
scroll to position [338, 0]
click at [474, 327] on img at bounding box center [476, 346] width 29 height 39
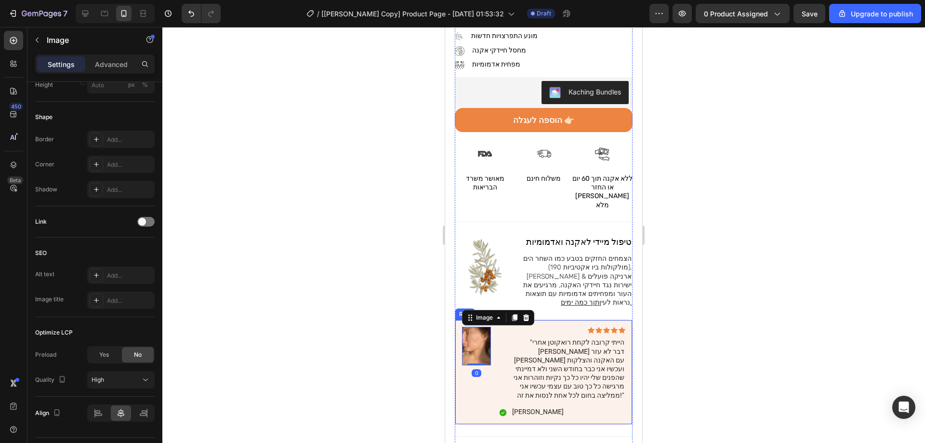
click at [476, 381] on div "Image 0" at bounding box center [476, 372] width 29 height 91
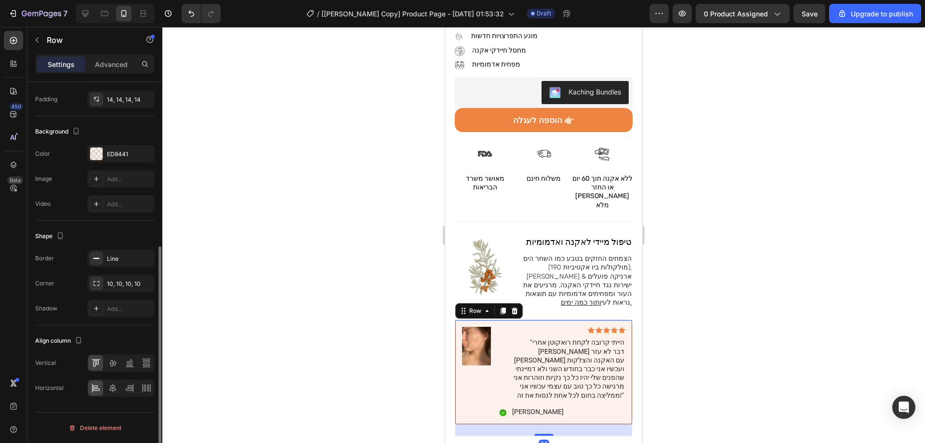
scroll to position [0, 0]
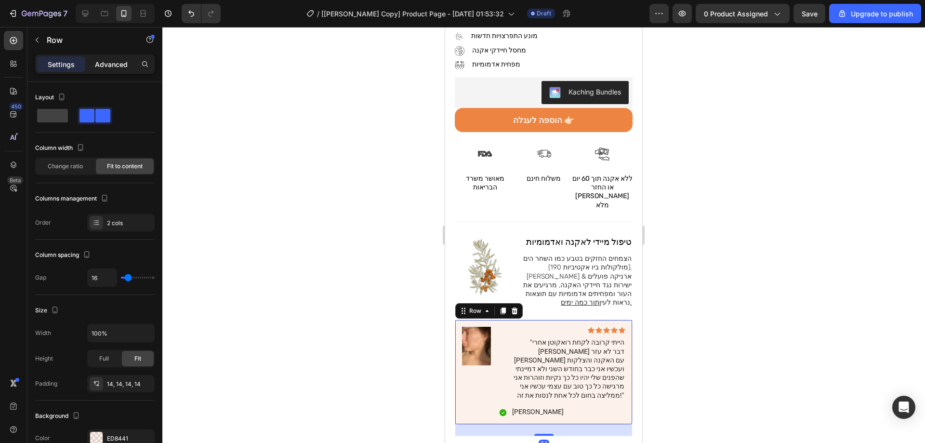
click at [96, 62] on p "Advanced" at bounding box center [111, 64] width 33 height 10
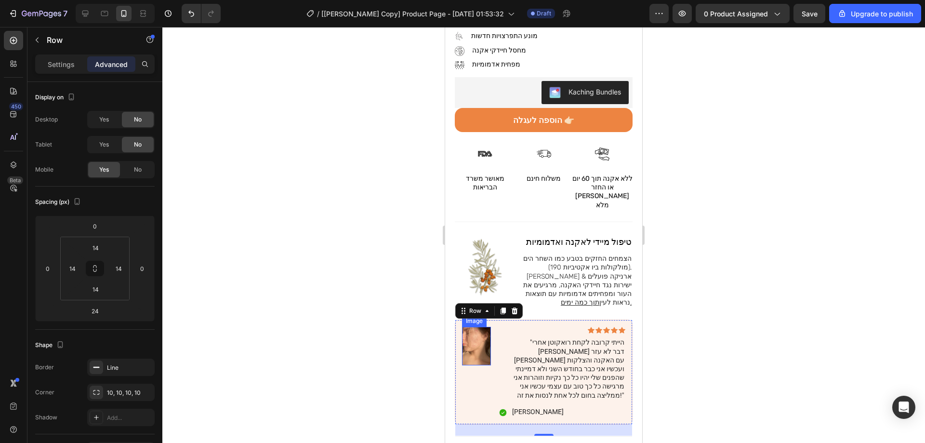
click at [473, 335] on img at bounding box center [476, 346] width 29 height 39
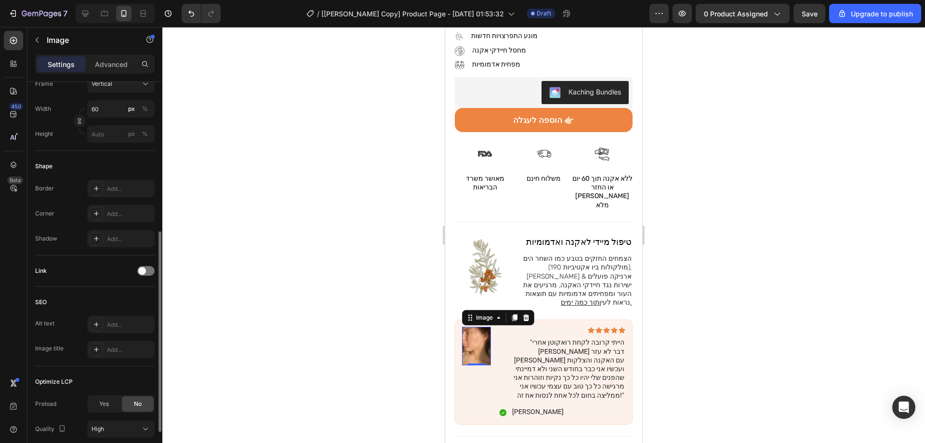
scroll to position [337, 0]
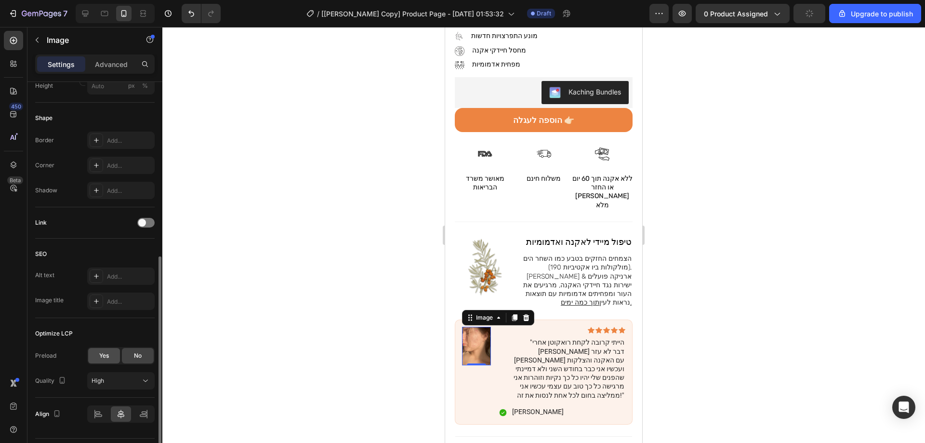
click at [104, 352] on span "Yes" at bounding box center [104, 355] width 10 height 9
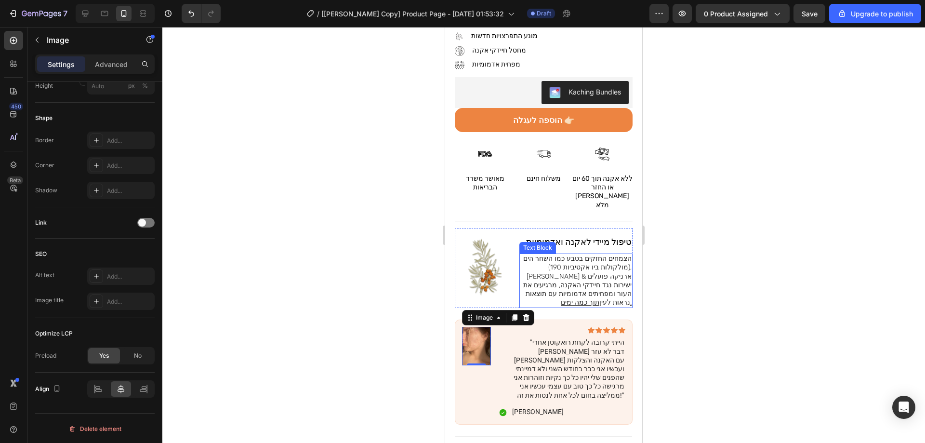
scroll to position [294, 0]
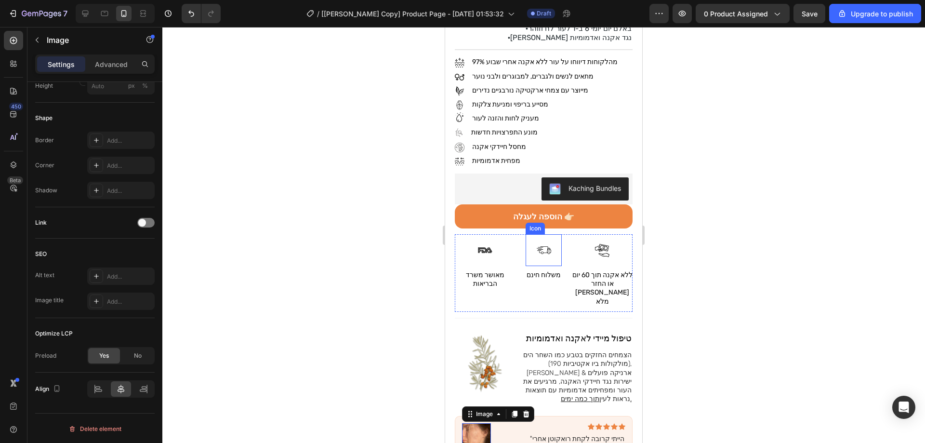
click at [548, 248] on icon at bounding box center [549, 249] width 2 height 2
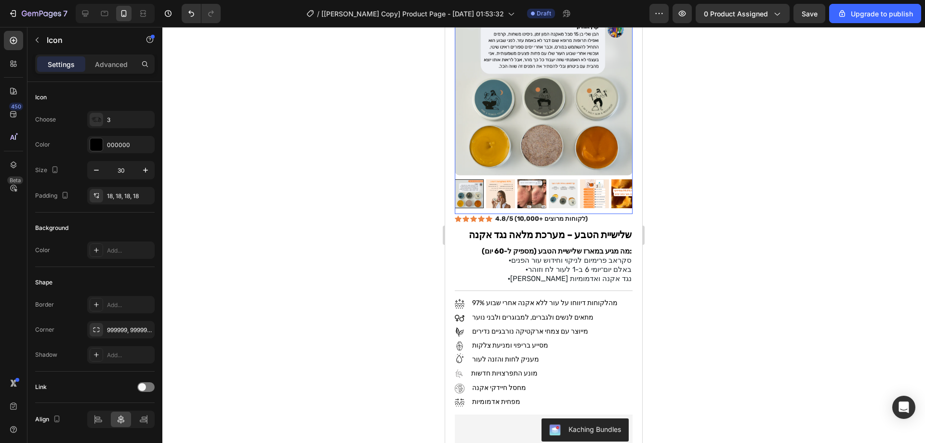
scroll to position [0, 0]
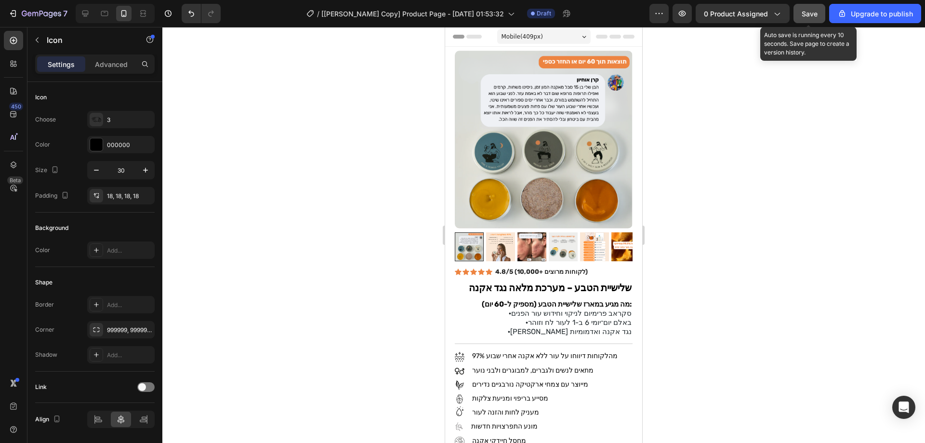
click at [803, 12] on span "Save" at bounding box center [810, 14] width 16 height 8
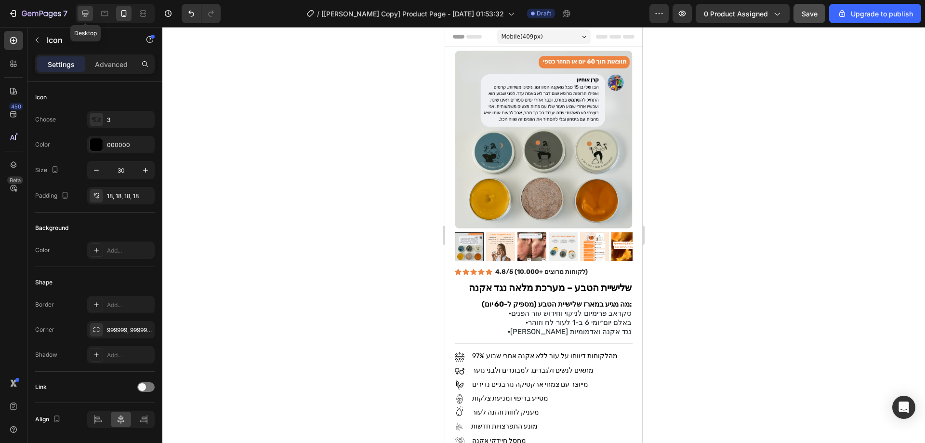
click at [88, 11] on icon at bounding box center [85, 14] width 10 height 10
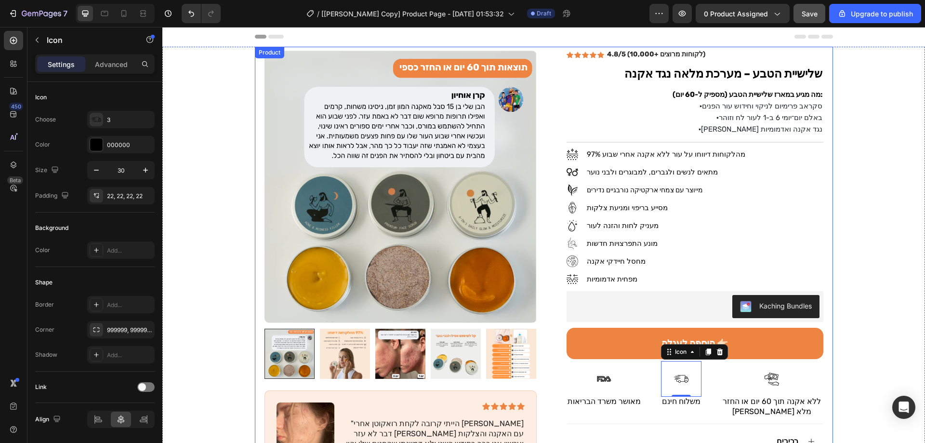
click at [546, 112] on div "Product Images Image Icon Icon Icon Icon Icon Icon List "הייתי קרובה לקחת רואקו…" at bounding box center [544, 375] width 578 height 657
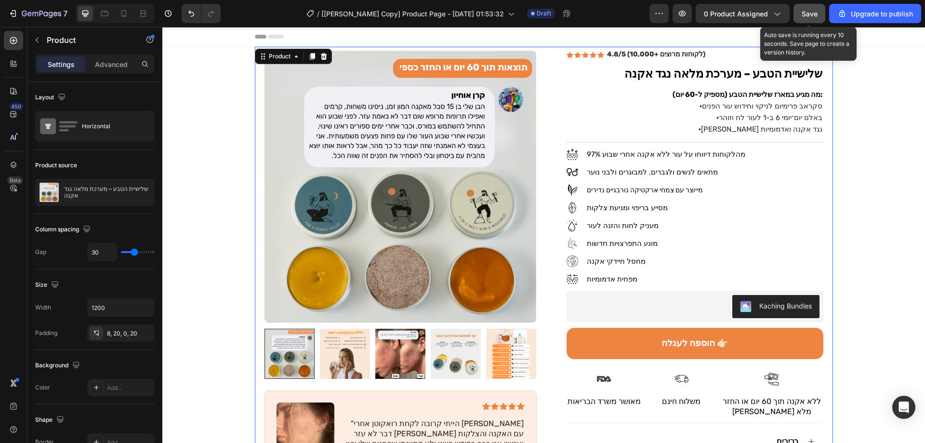
click at [813, 12] on span "Save" at bounding box center [810, 14] width 16 height 8
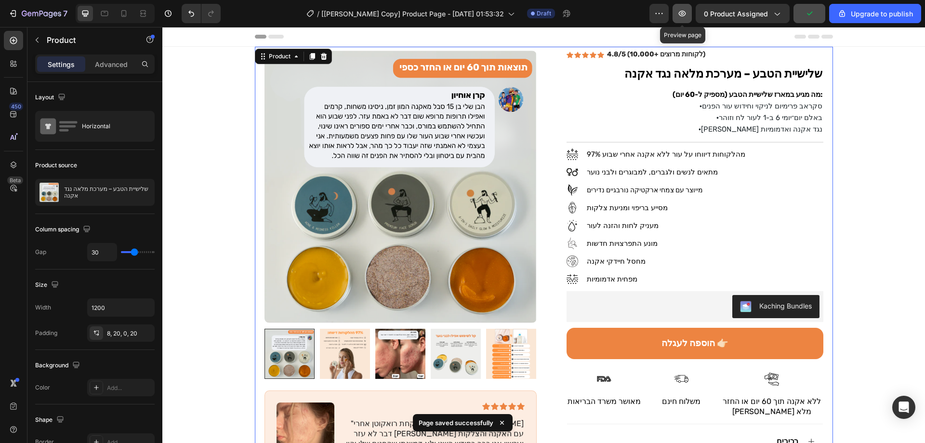
click at [679, 13] on icon "button" at bounding box center [682, 14] width 10 height 10
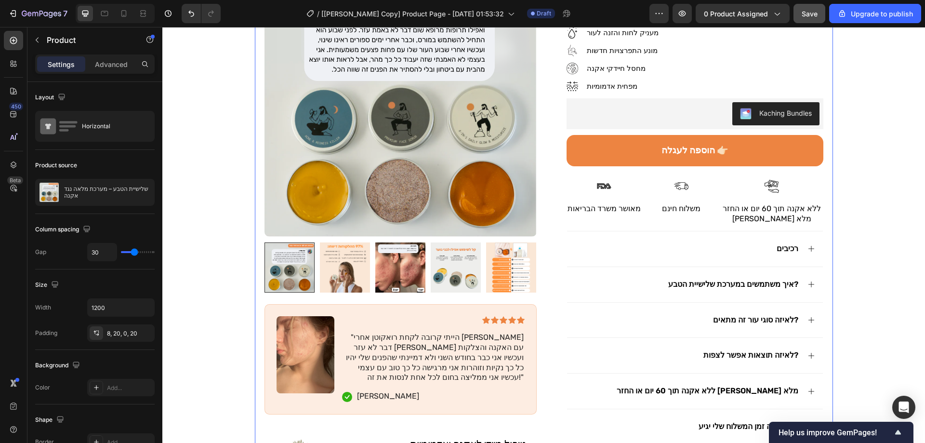
scroll to position [337, 0]
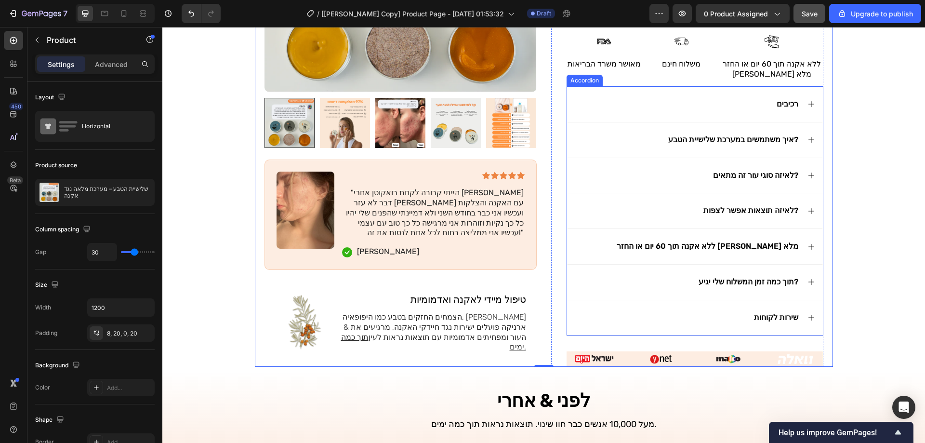
click at [618, 292] on div "תוך כמה זמן המשלוח שלי יגיע?" at bounding box center [695, 282] width 256 height 36
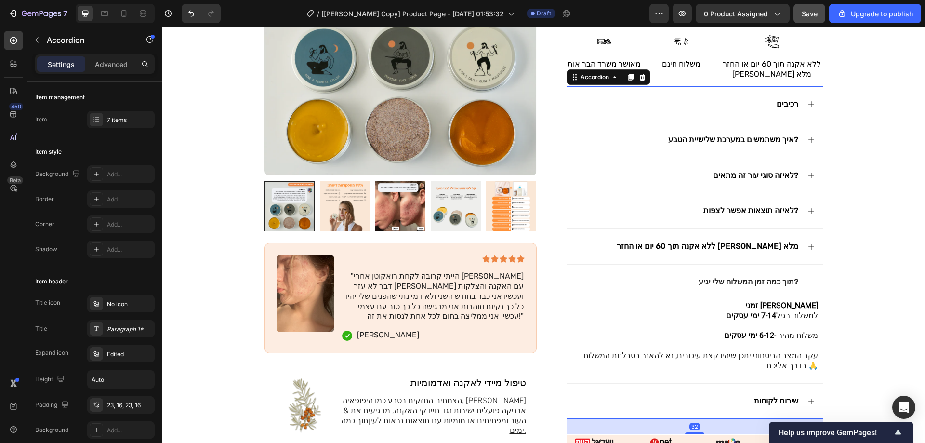
click at [618, 292] on div "תוך כמה זמן המשלוח שלי יגיע?" at bounding box center [695, 282] width 256 height 36
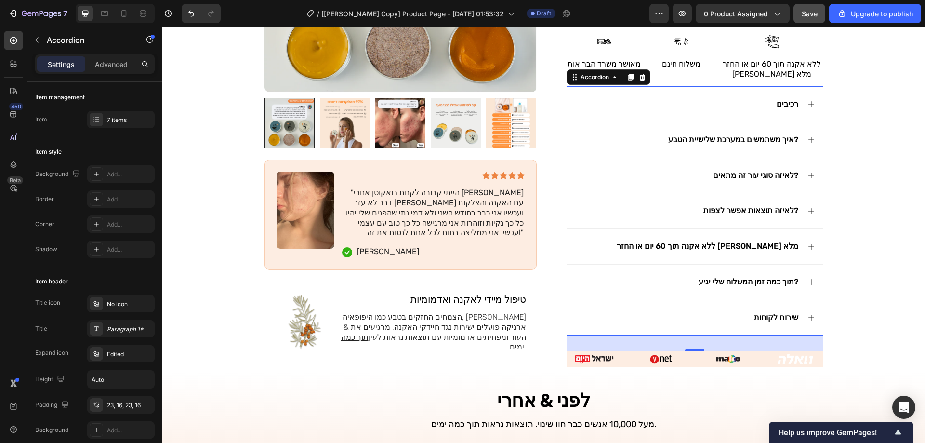
click at [624, 249] on div "ללא אקנה תוך 60 יום או החזר [PERSON_NAME] מלא" at bounding box center [687, 246] width 225 height 13
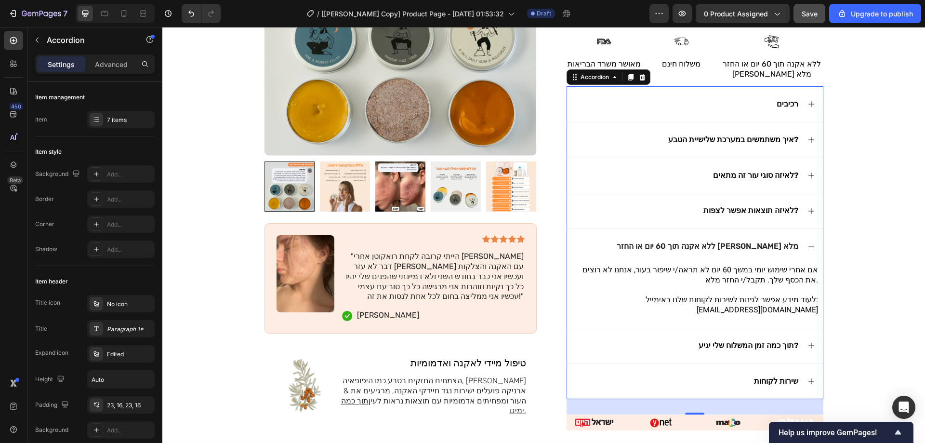
click at [624, 249] on div "ללא אקנה תוך 60 יום או החזר [PERSON_NAME] מלא" at bounding box center [687, 246] width 225 height 13
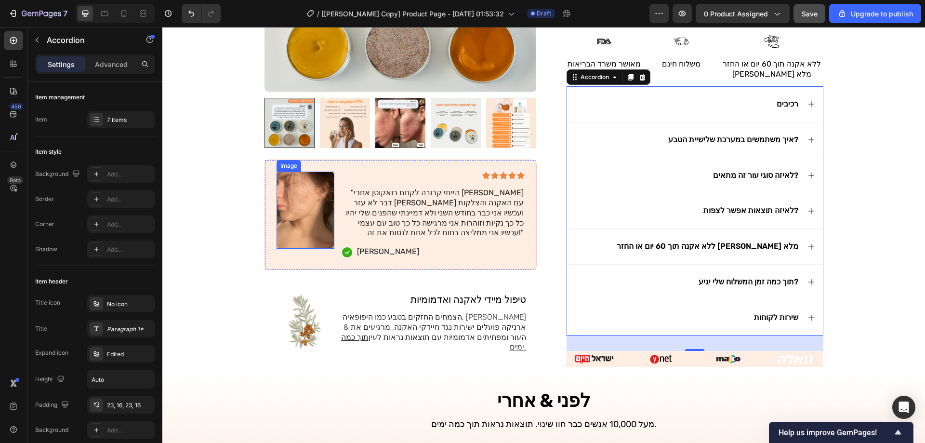
click at [315, 199] on img at bounding box center [306, 210] width 58 height 77
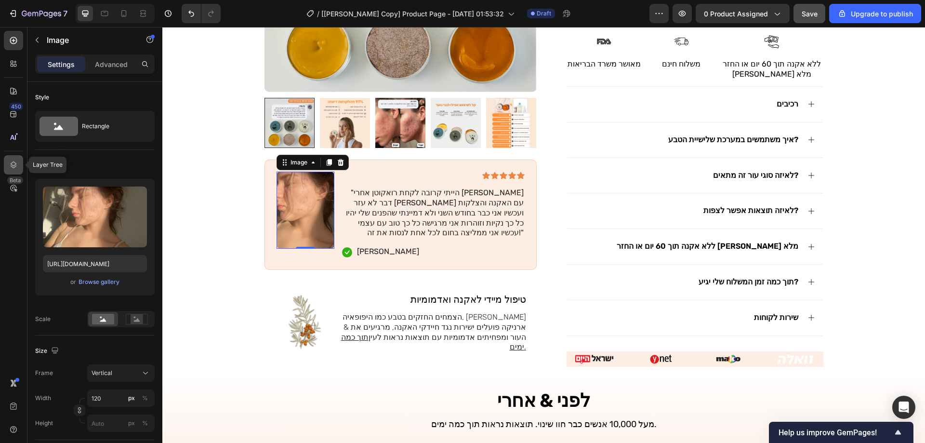
click at [12, 165] on icon at bounding box center [14, 165] width 10 height 10
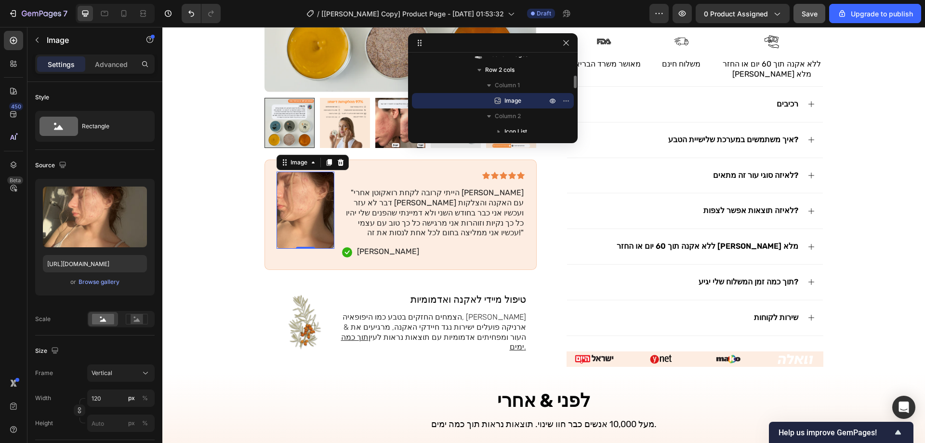
scroll to position [166, 0]
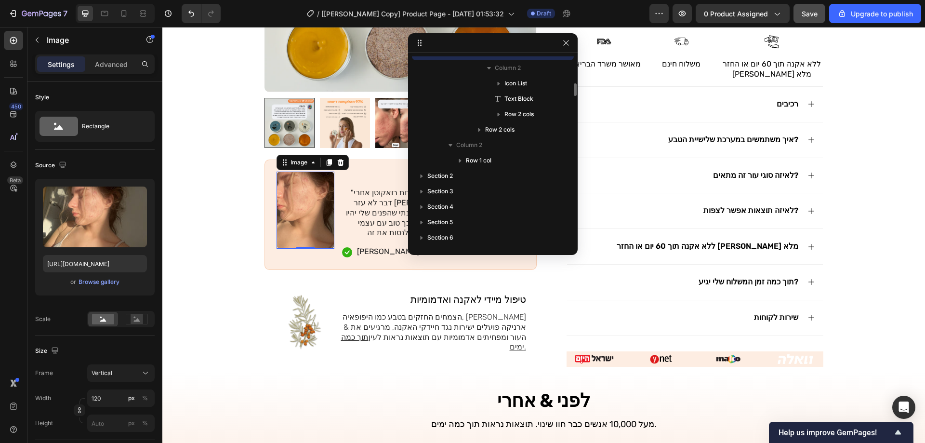
drag, startPoint x: 544, startPoint y: 141, endPoint x: 542, endPoint y: 248, distance: 106.5
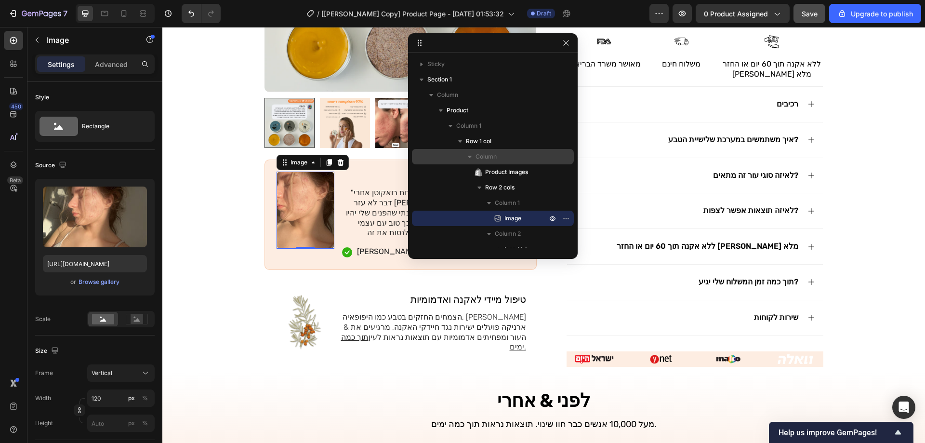
scroll to position [193, 0]
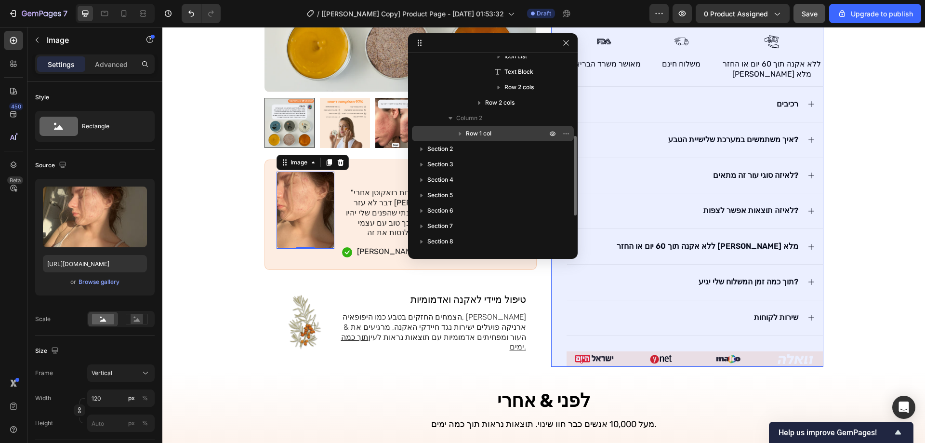
click at [458, 134] on icon "button" at bounding box center [460, 134] width 10 height 10
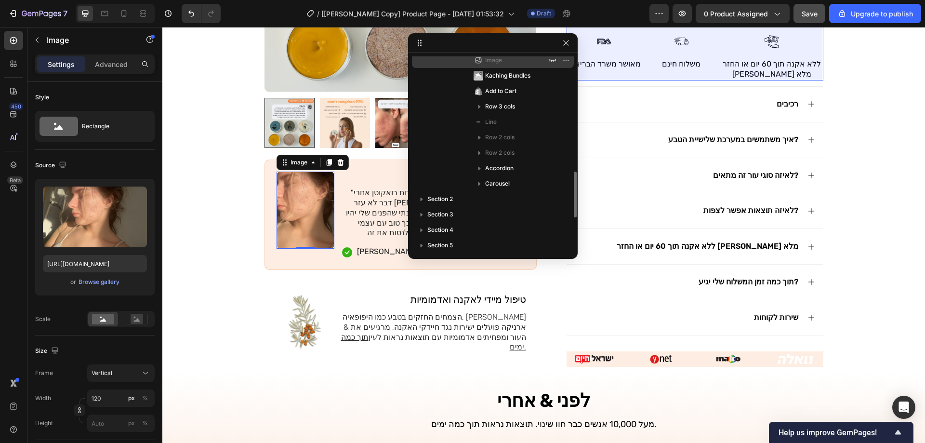
scroll to position [434, 0]
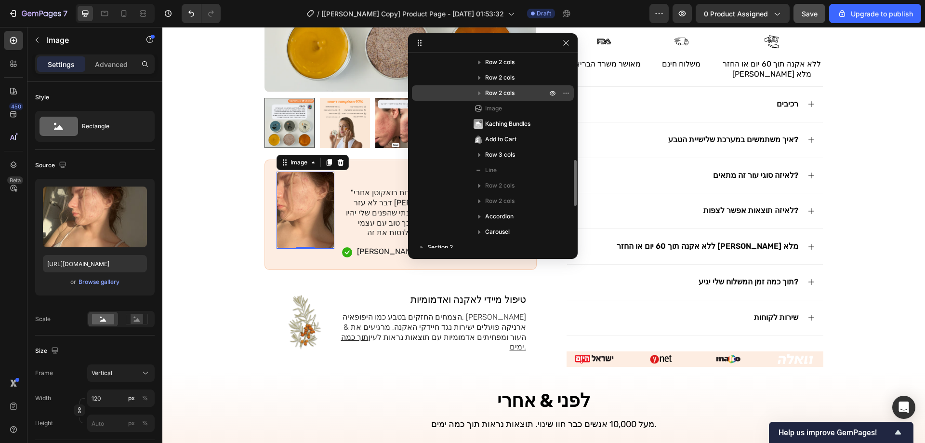
click at [481, 92] on icon "button" at bounding box center [480, 93] width 10 height 10
click at [481, 92] on icon "button" at bounding box center [480, 93] width 4 height 2
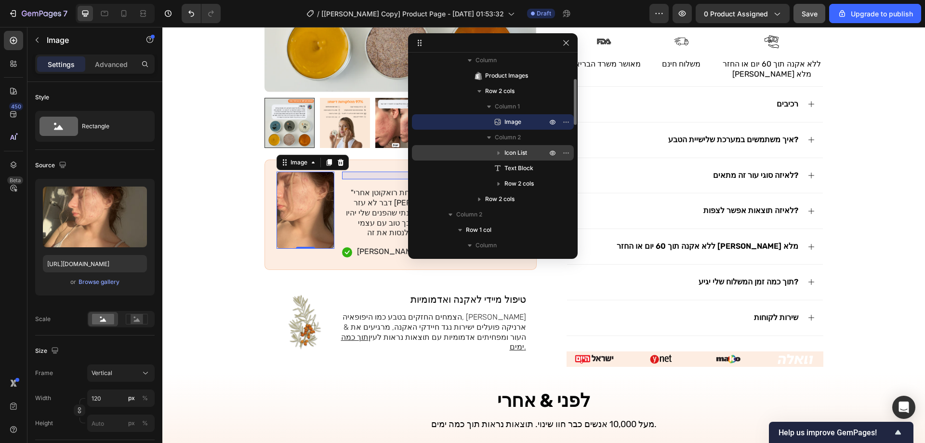
scroll to position [48, 0]
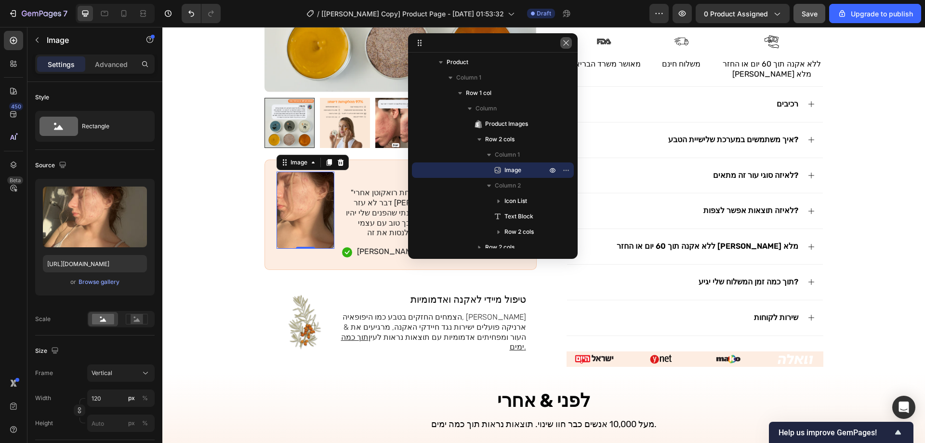
click at [563, 44] on icon "button" at bounding box center [566, 43] width 8 height 8
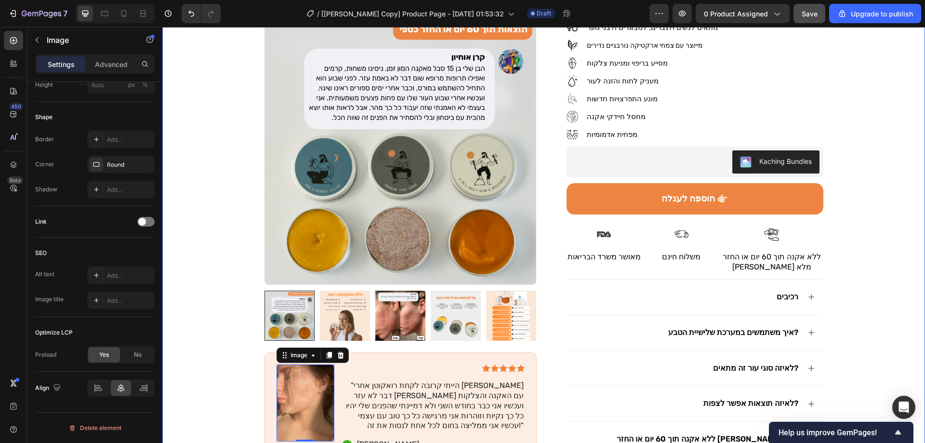
scroll to position [0, 0]
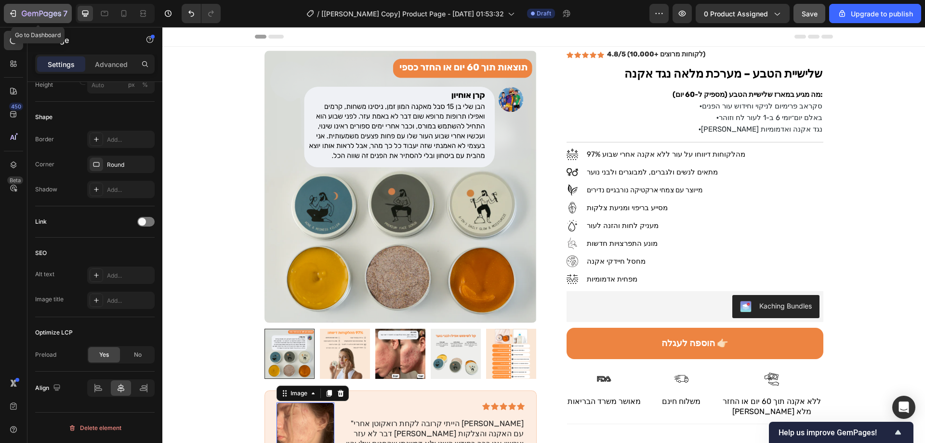
click at [37, 9] on div "7" at bounding box center [45, 14] width 46 height 12
